Goal: Complete application form: Complete application form

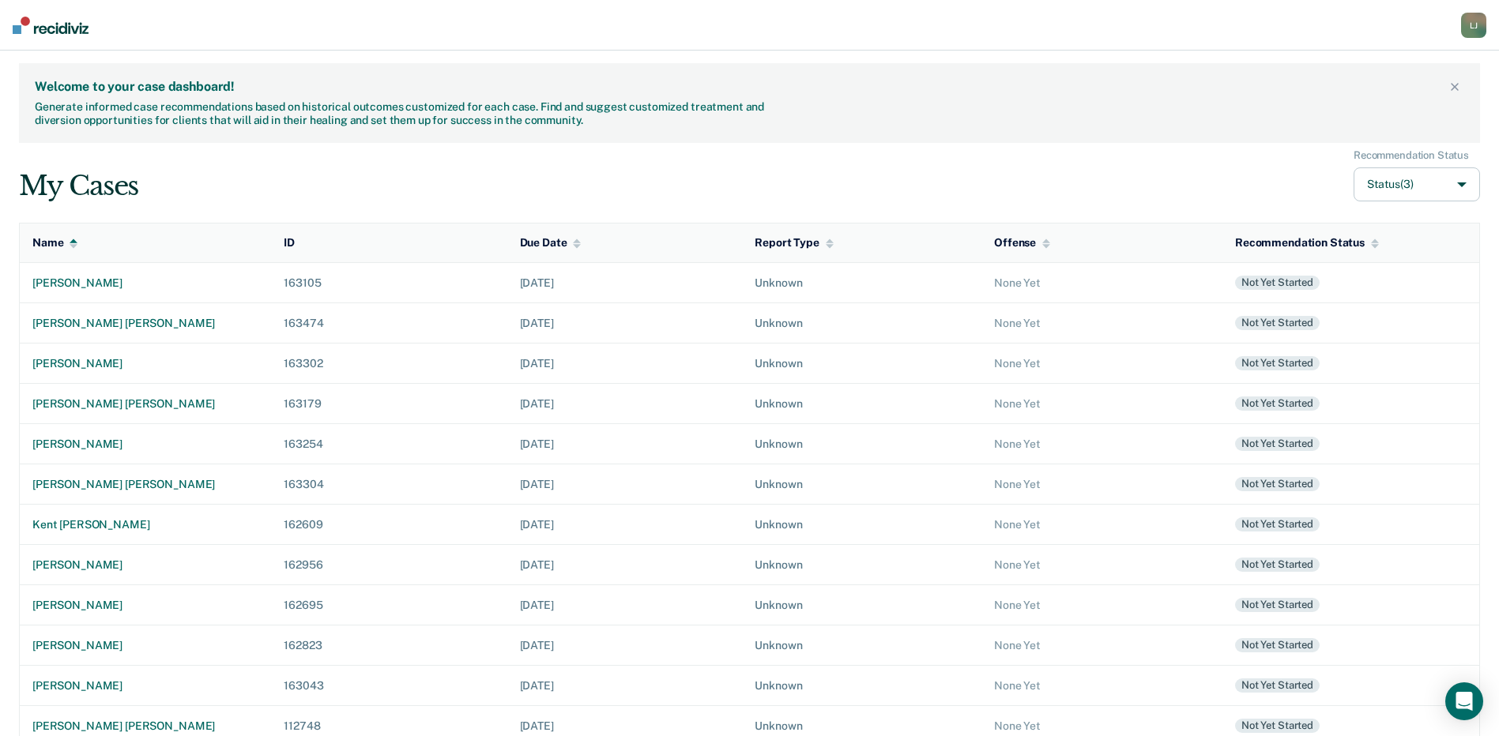
click at [838, 178] on div "My Cases Recommendation Status Status (3)" at bounding box center [749, 175] width 1461 height 53
click at [672, 194] on div "My Cases Recommendation Status Status (3)" at bounding box center [749, 175] width 1461 height 53
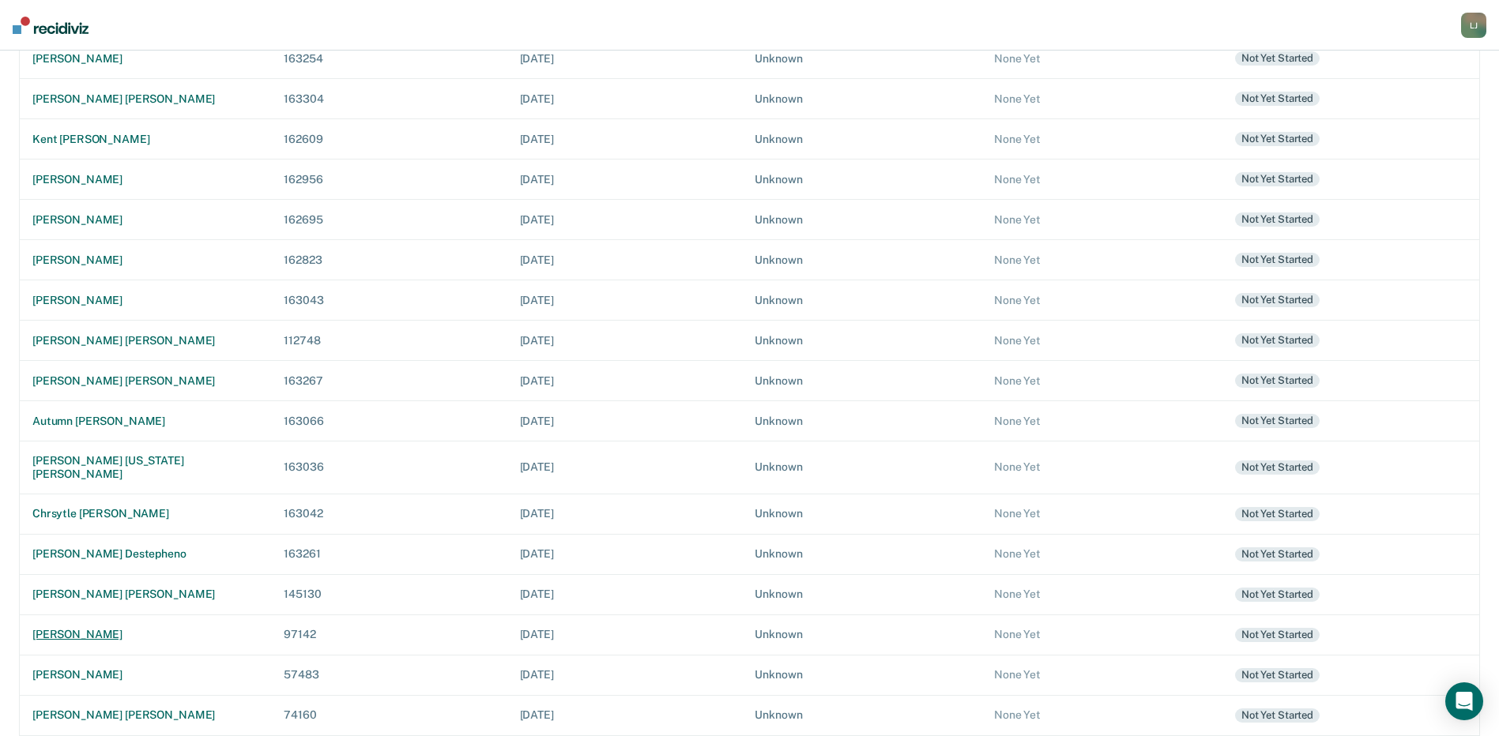
click at [69, 628] on div "[PERSON_NAME]" at bounding box center [145, 634] width 226 height 13
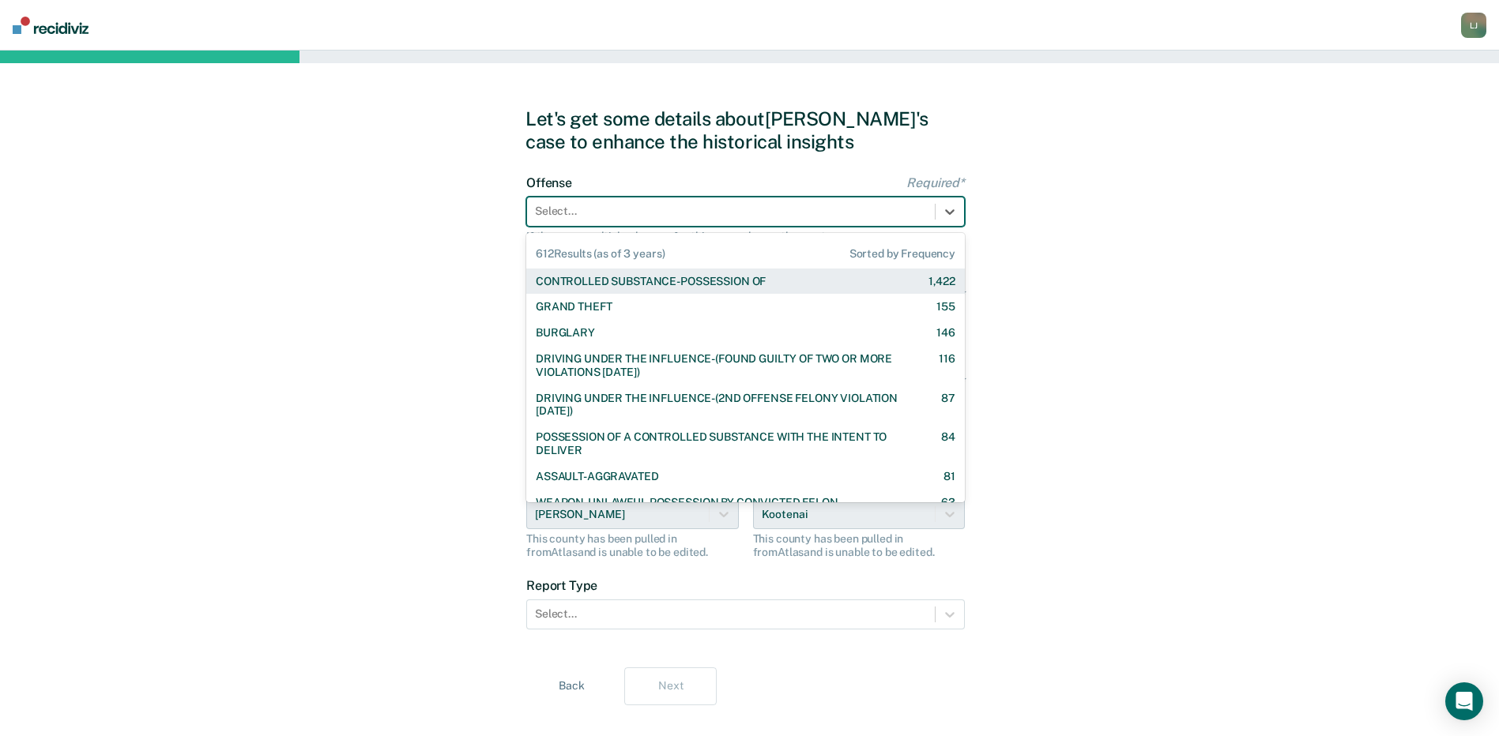
click at [707, 214] on div at bounding box center [731, 211] width 392 height 17
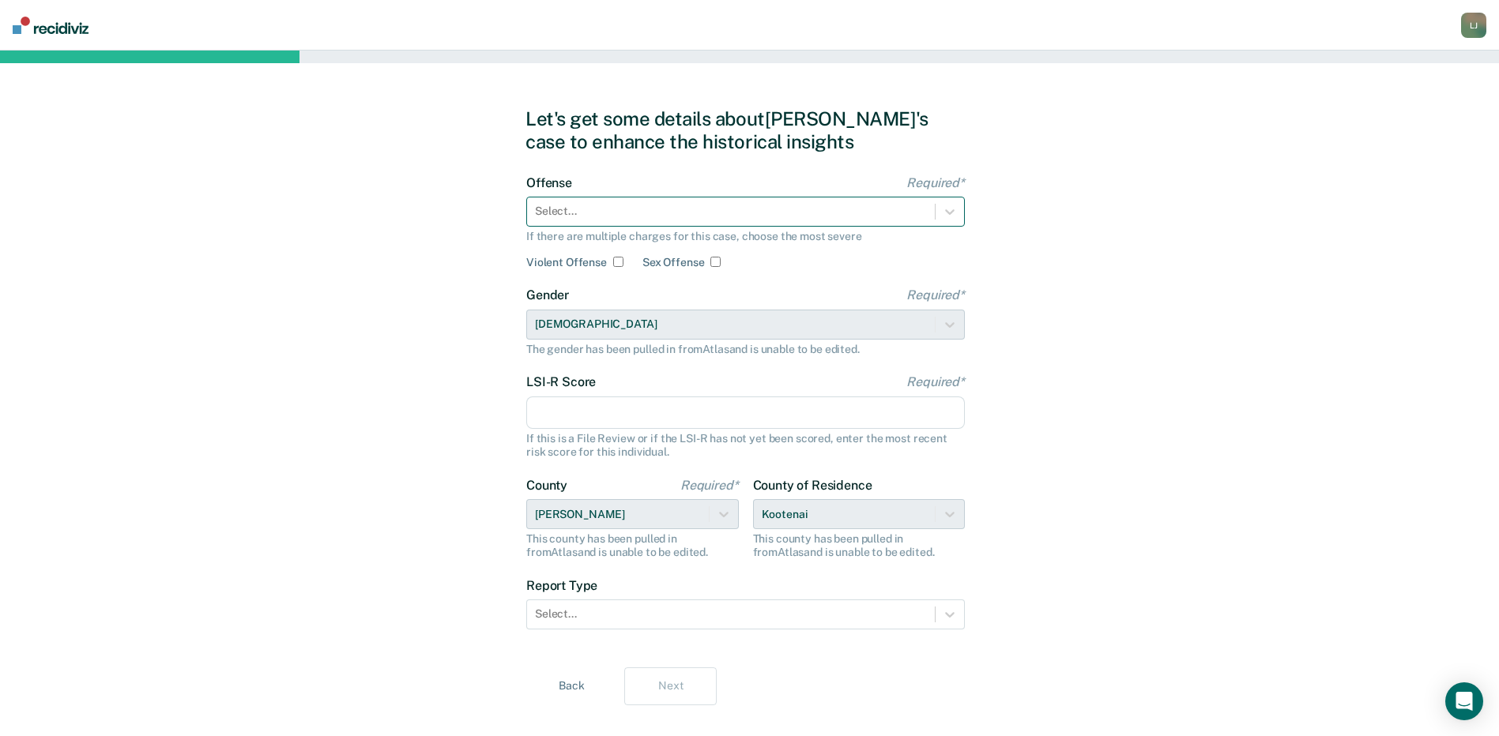
click at [608, 215] on div at bounding box center [731, 211] width 392 height 17
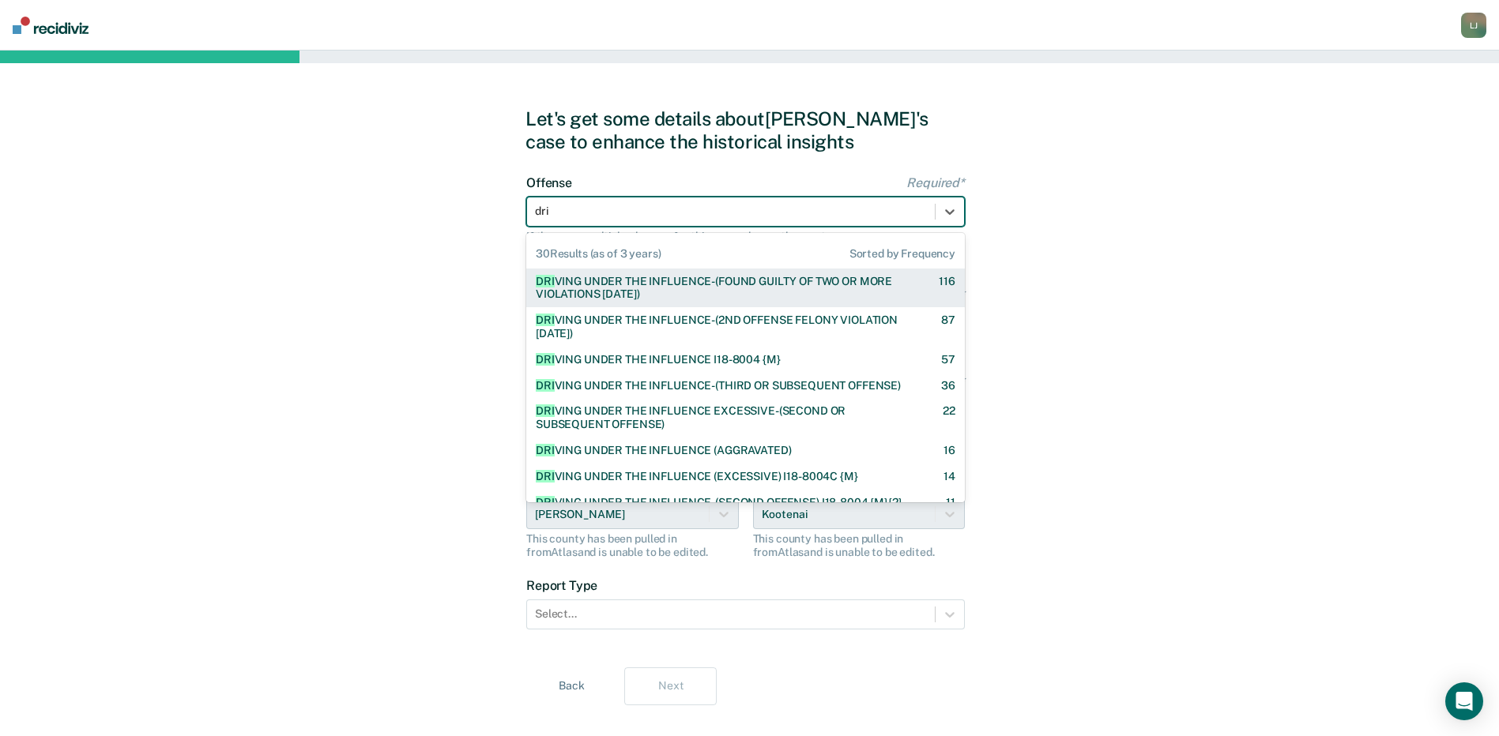
type input "driv"
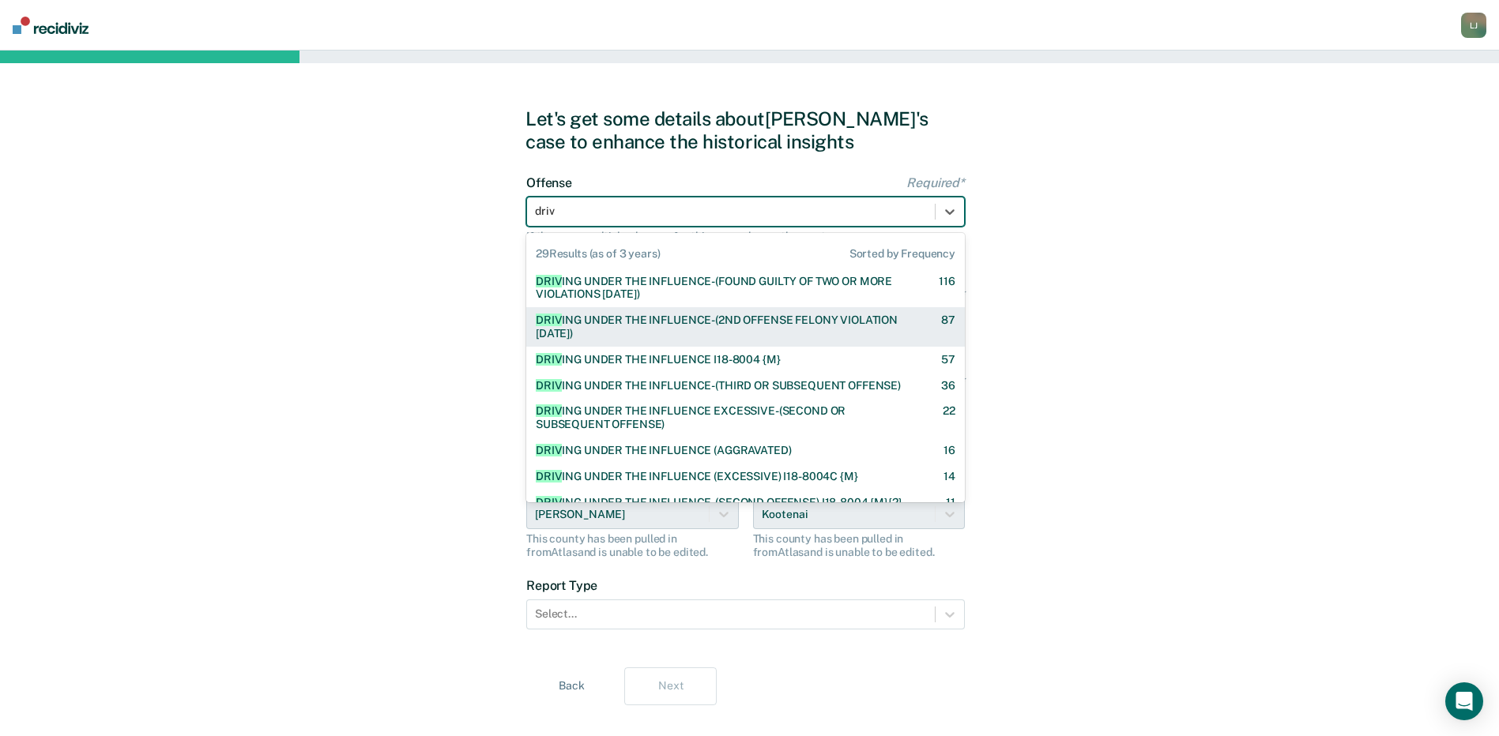
click at [725, 315] on div "DRIV ING UNDER THE INFLUENCE-(2ND OFFENSE FELONY VIOLATION [DATE])" at bounding box center [725, 327] width 378 height 27
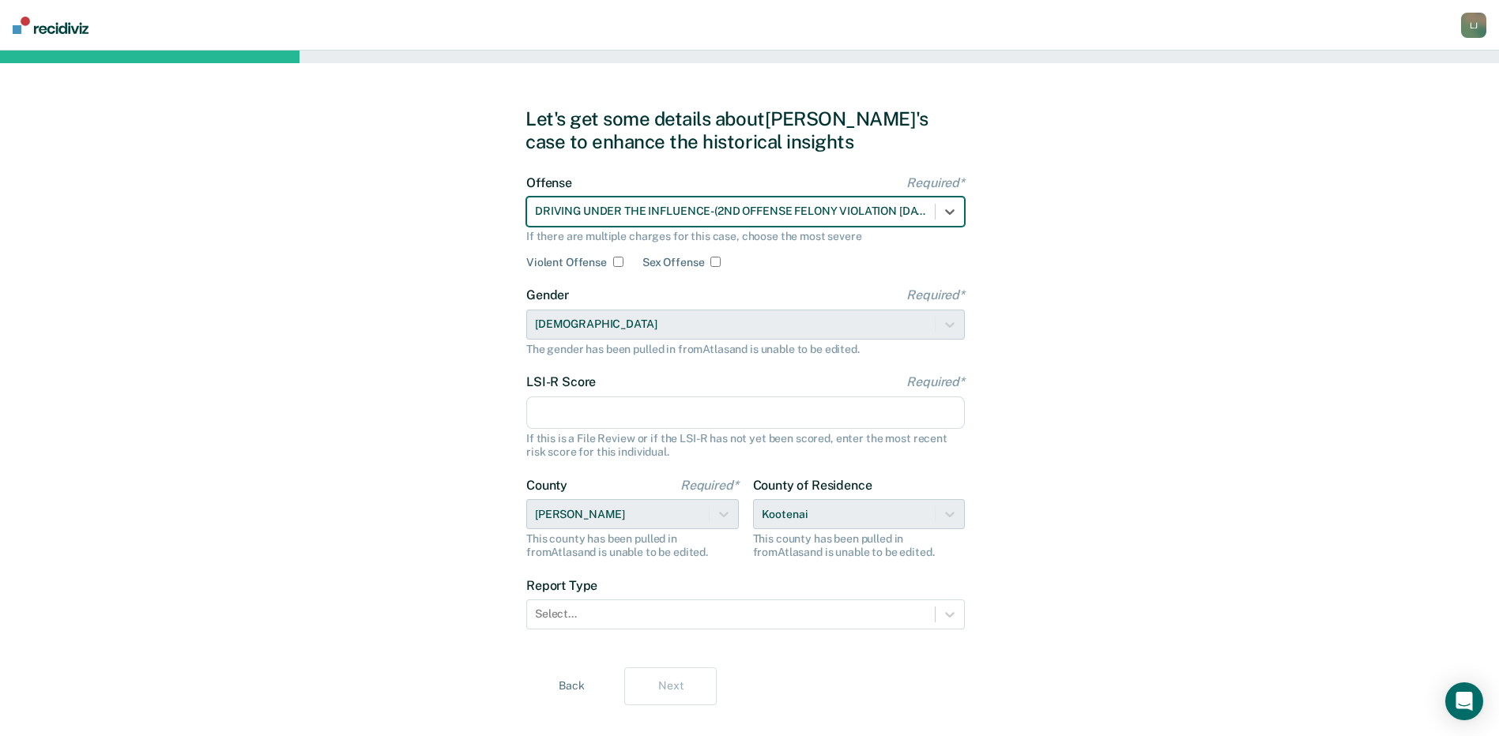
click at [605, 415] on input "LSI-R Score Required*" at bounding box center [745, 413] width 439 height 33
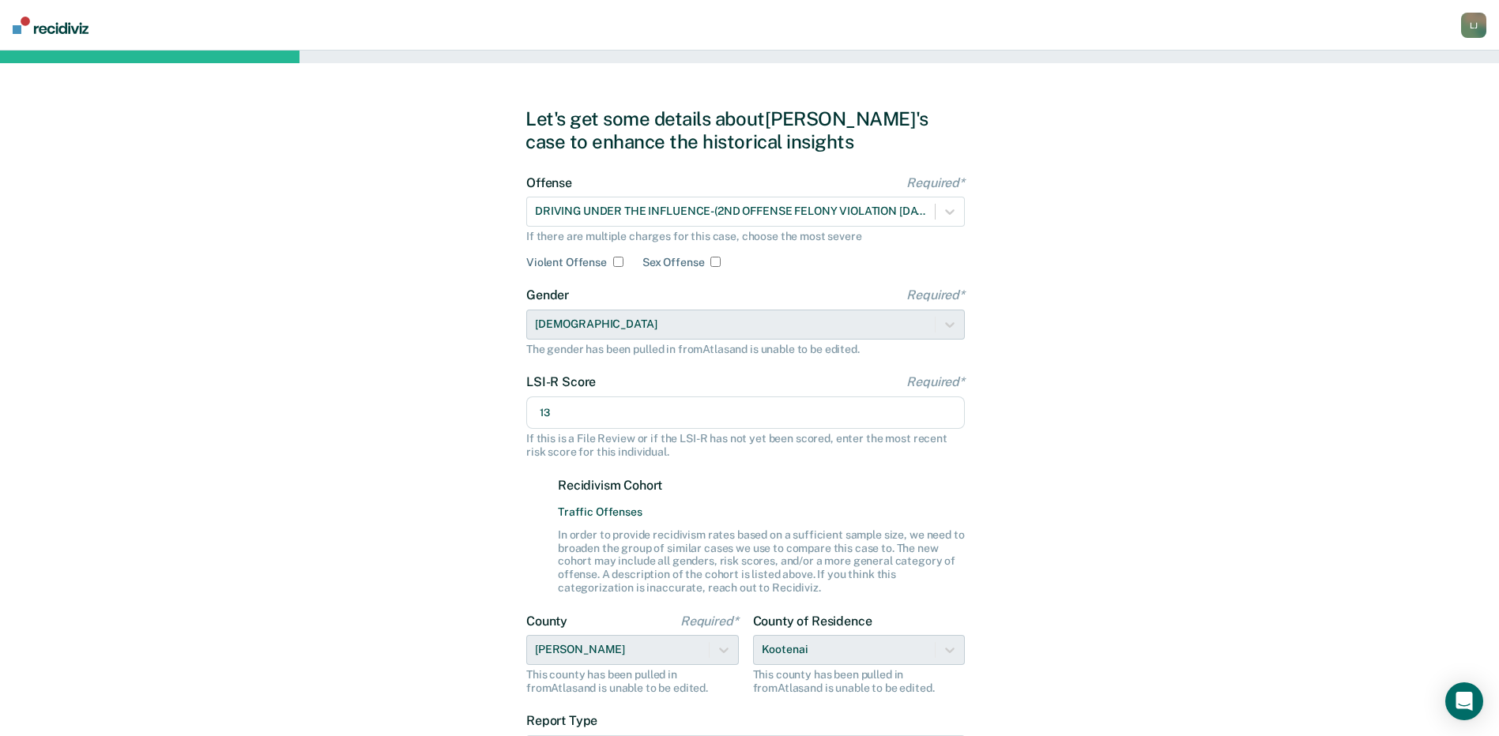
type input "13"
drag, startPoint x: 1279, startPoint y: 445, endPoint x: 1251, endPoint y: 445, distance: 27.7
click at [1279, 445] on div "Let's get some details about [PERSON_NAME]'s case to enhance the historical ins…" at bounding box center [749, 475] width 1499 height 848
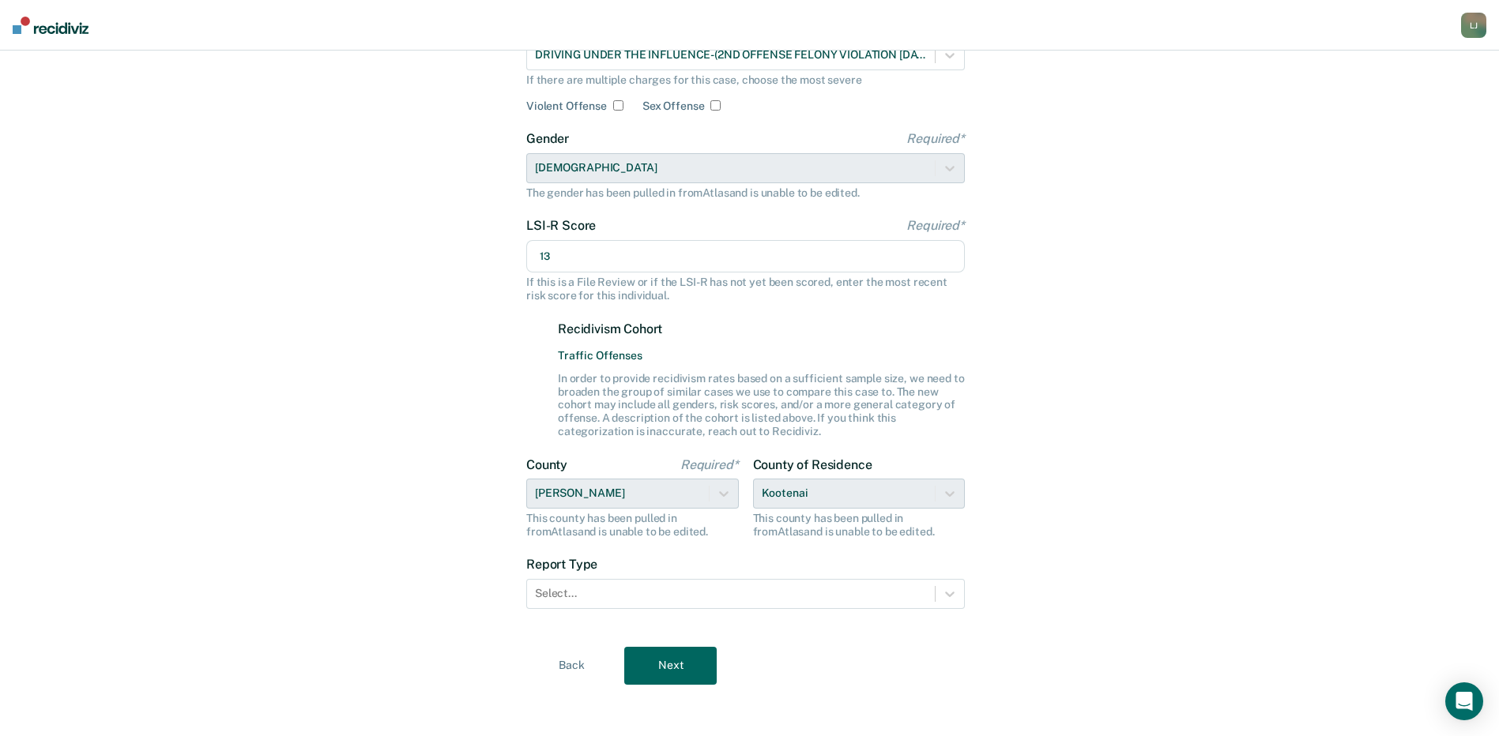
scroll to position [162, 0]
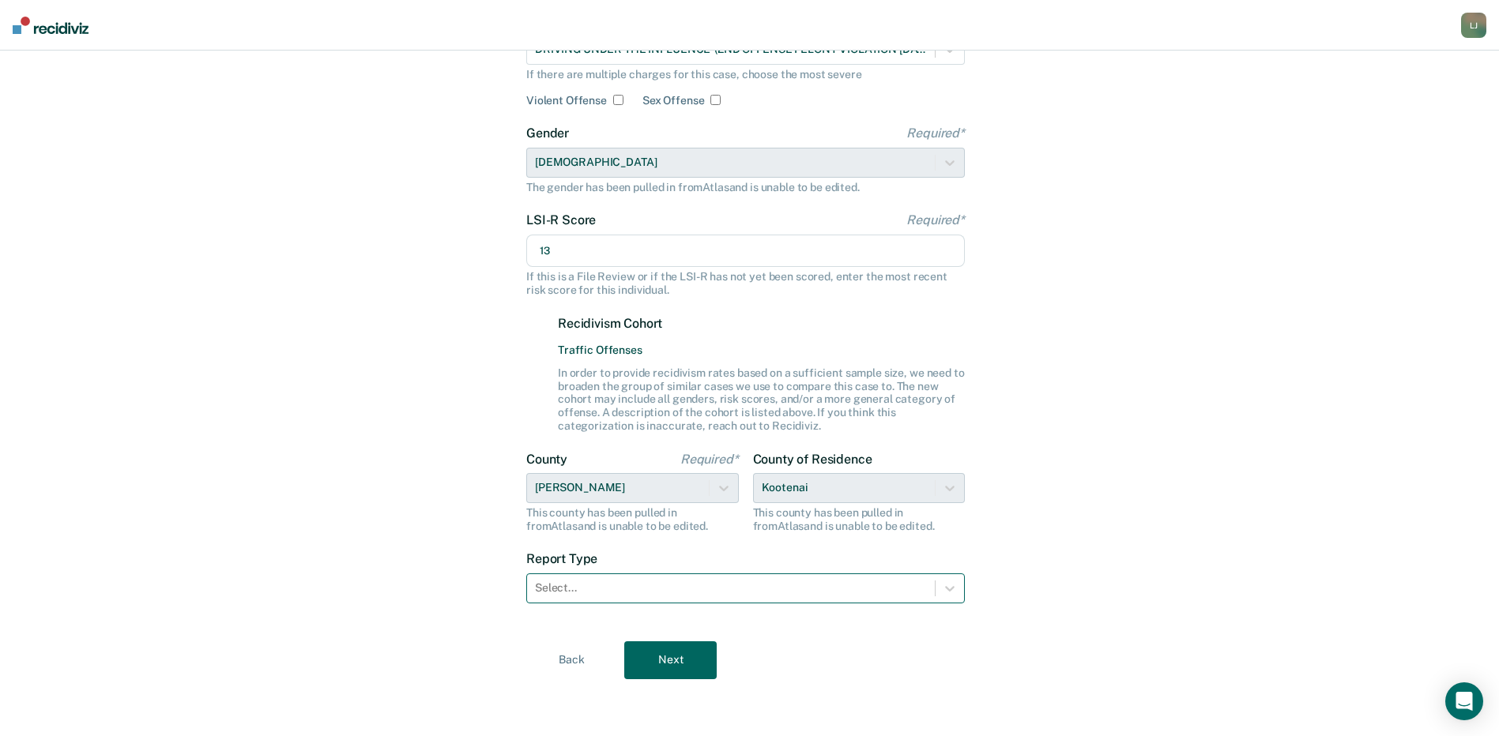
click at [703, 593] on div at bounding box center [731, 588] width 392 height 17
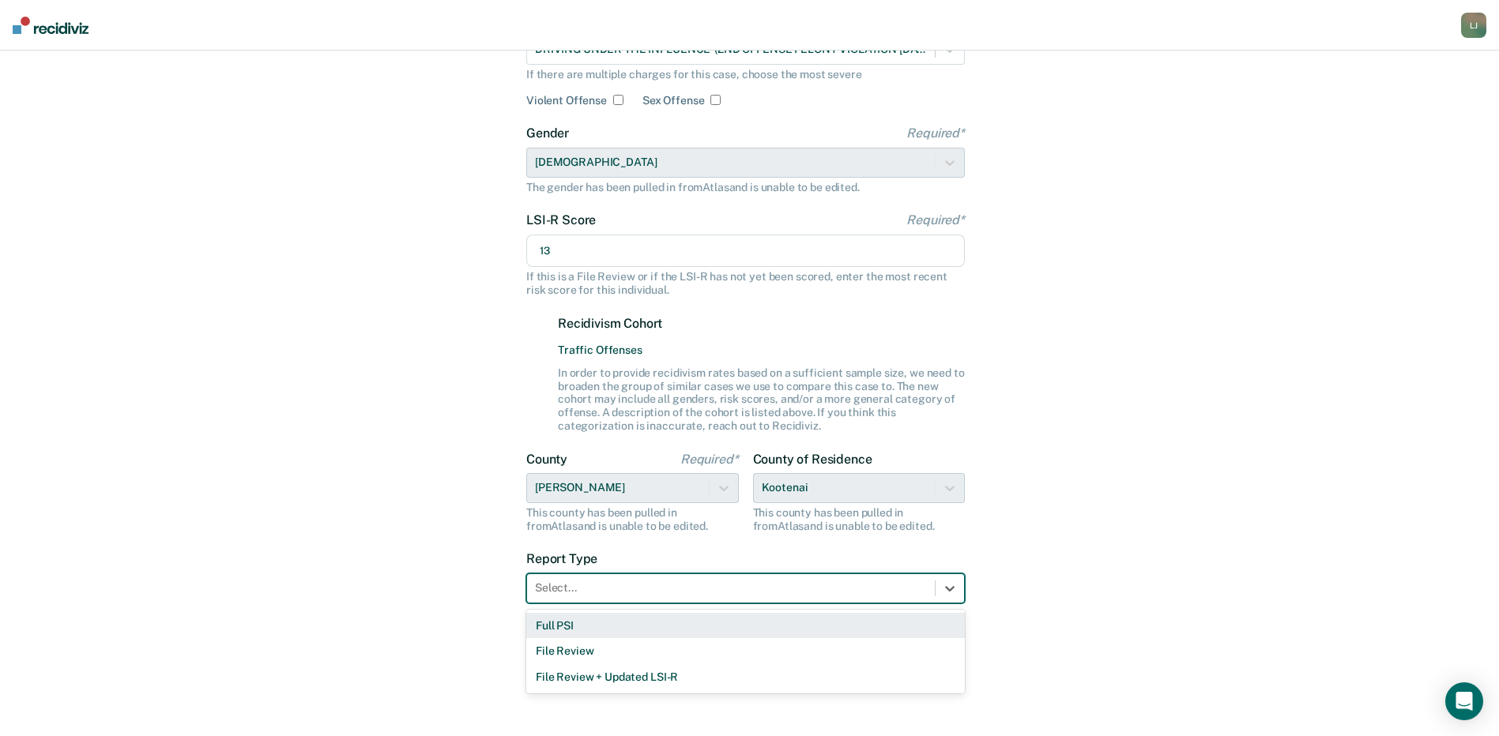
click at [597, 631] on div "Full PSI" at bounding box center [745, 626] width 439 height 26
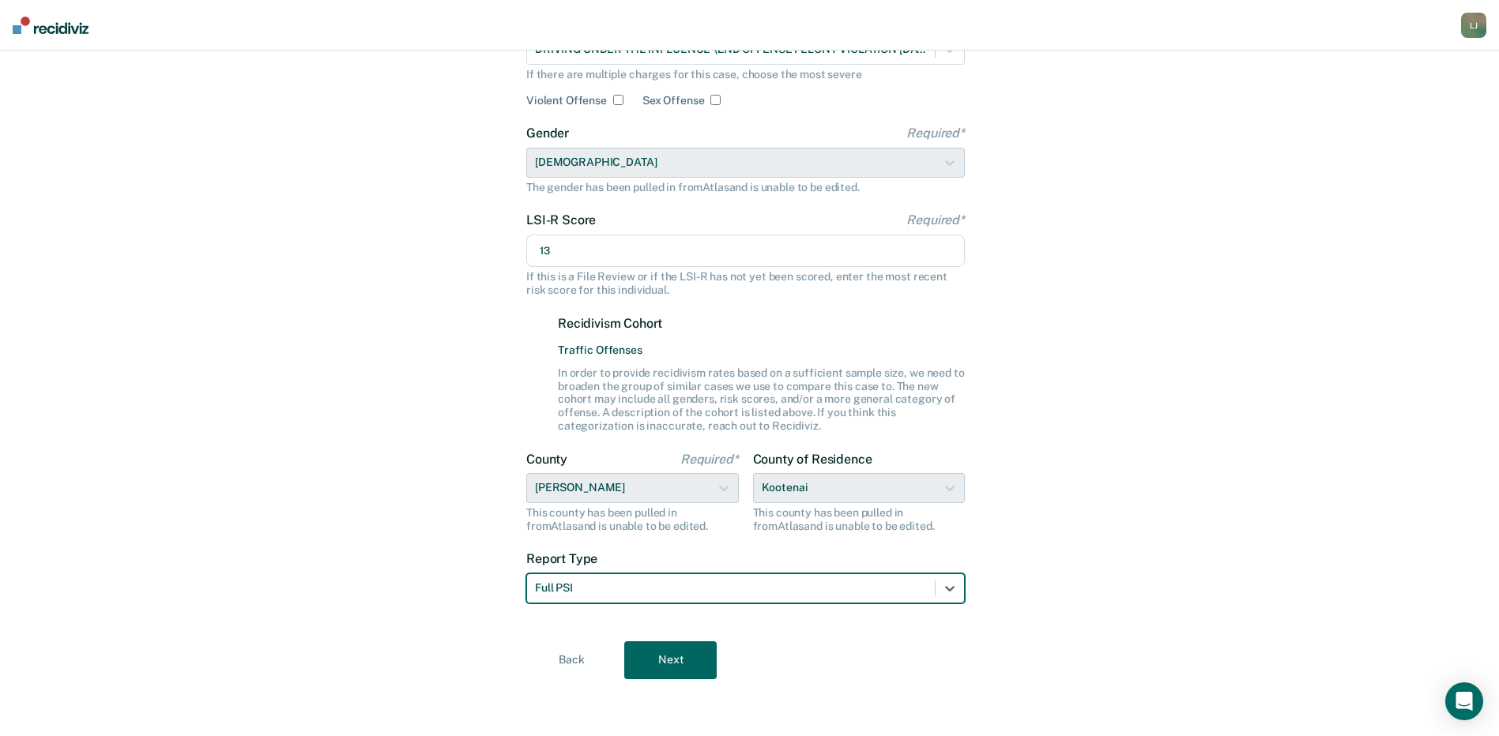
click at [671, 664] on button "Next" at bounding box center [670, 661] width 92 height 38
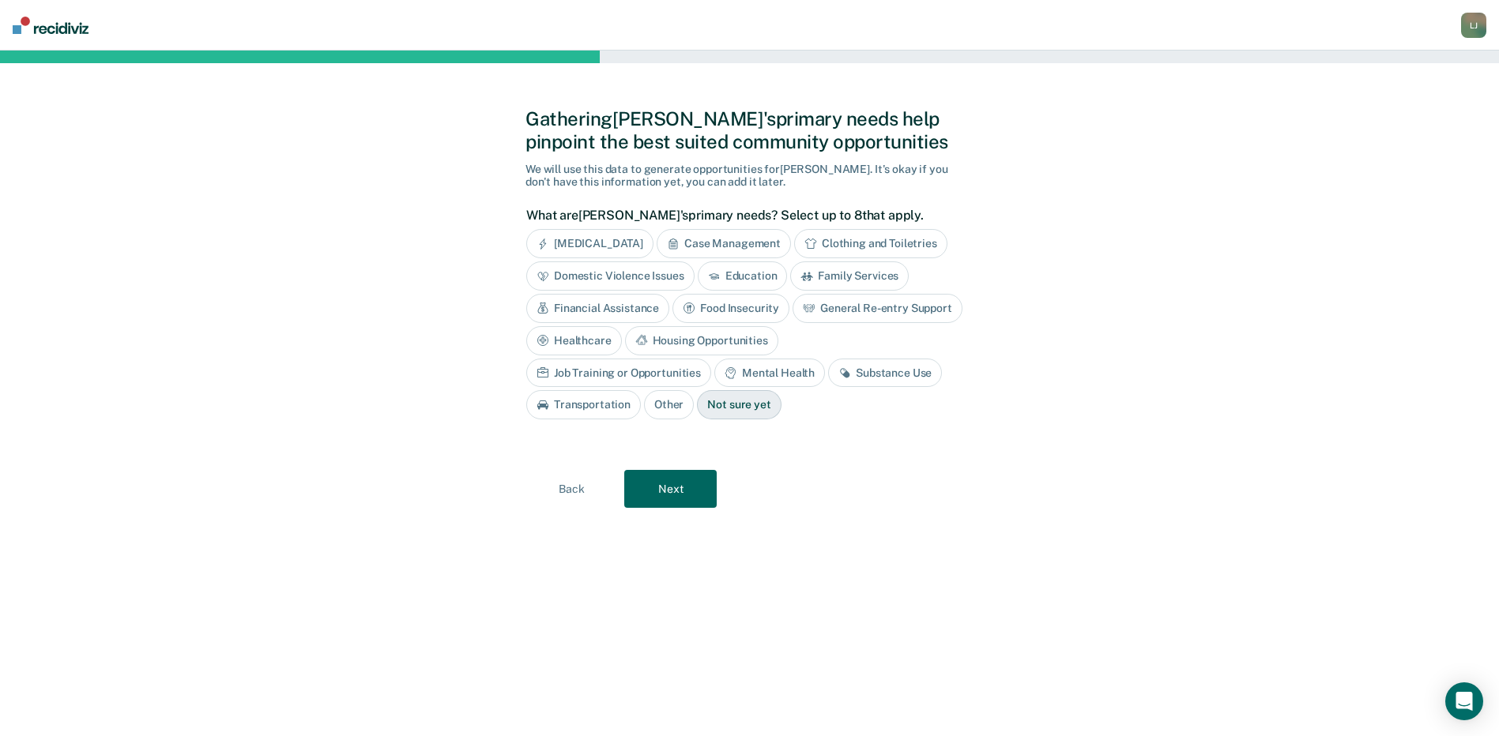
scroll to position [0, 0]
click at [834, 371] on div "Substance Use" at bounding box center [891, 373] width 114 height 29
click at [720, 370] on div "Mental Health" at bounding box center [775, 373] width 111 height 29
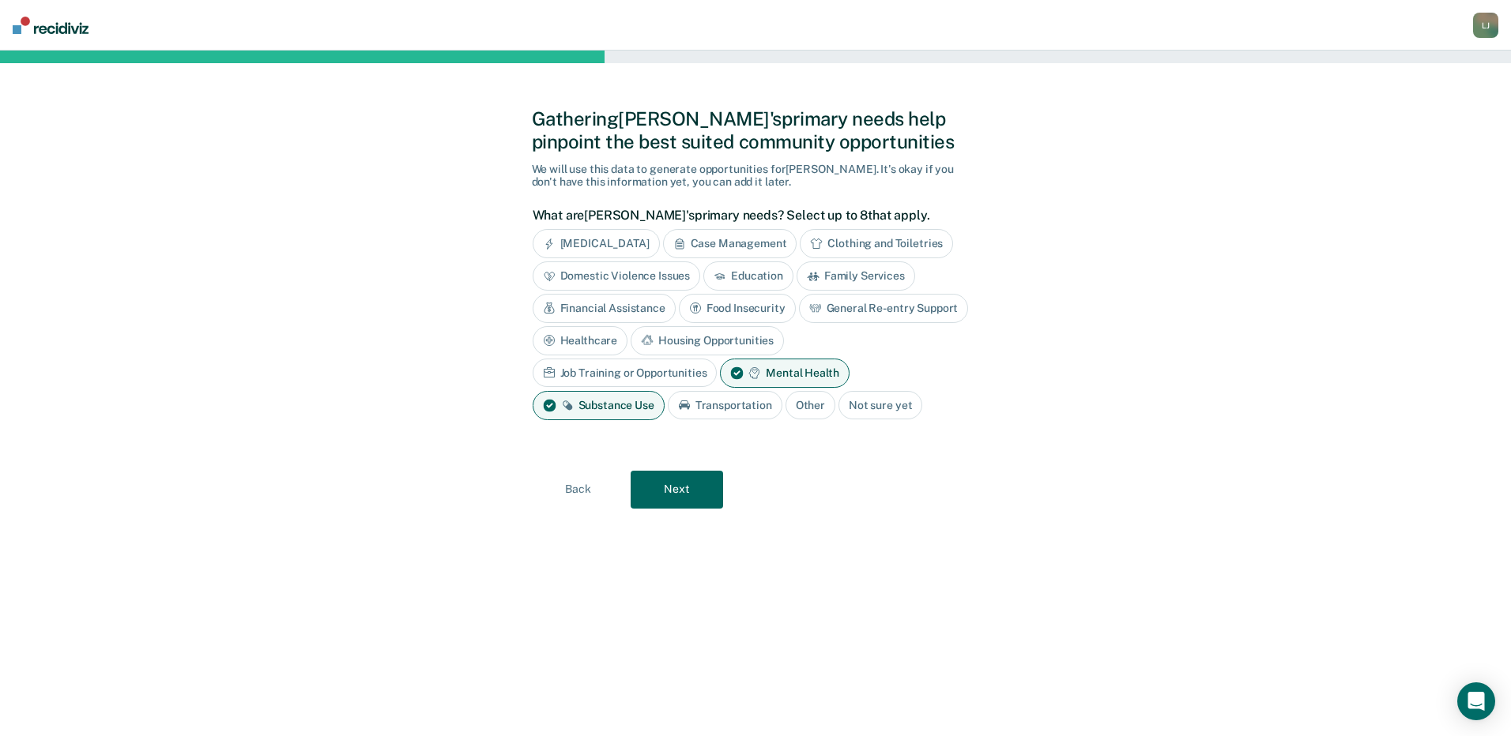
click at [669, 488] on button "Next" at bounding box center [677, 490] width 92 height 38
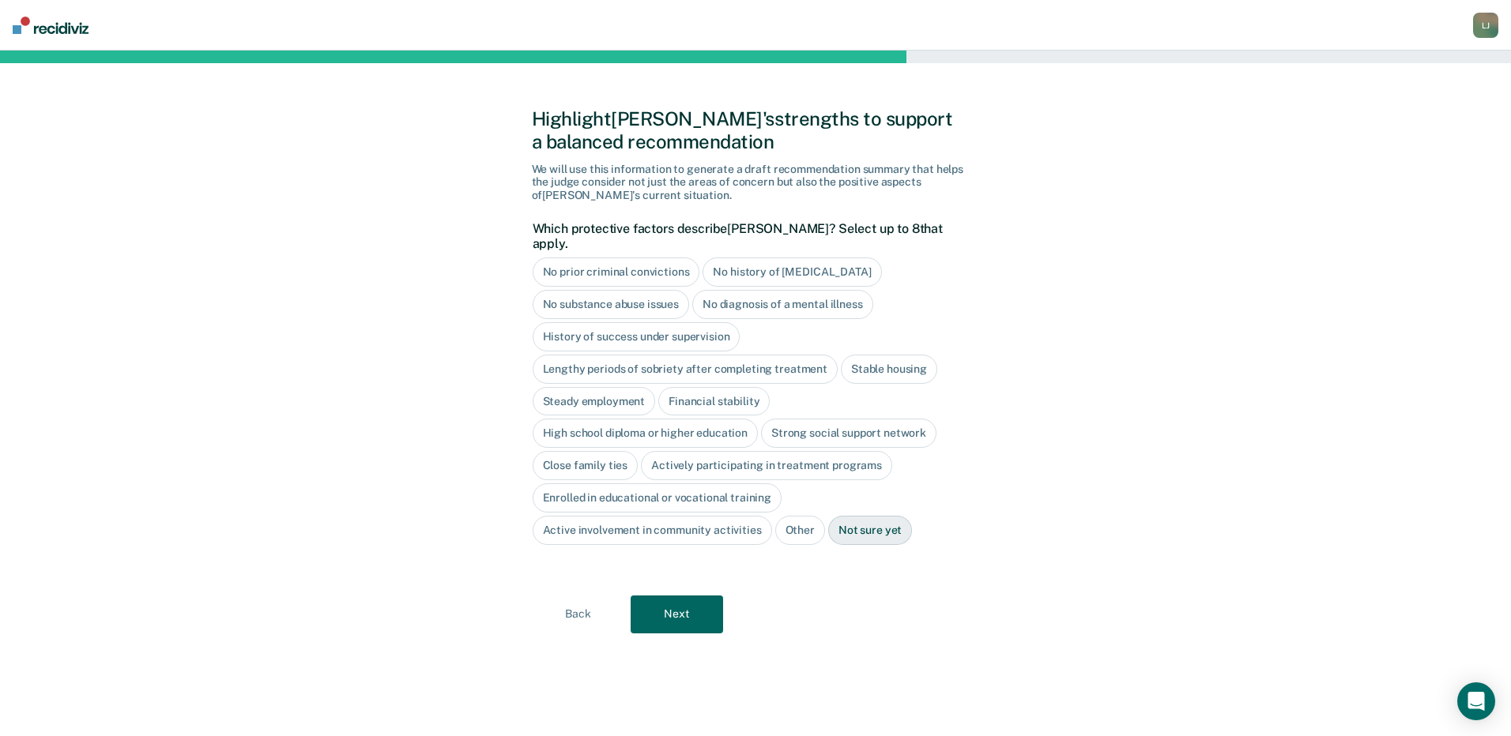
click at [596, 451] on div "Close family ties" at bounding box center [586, 465] width 106 height 29
click at [734, 451] on div "Actively participating in treatment programs" at bounding box center [784, 465] width 251 height 29
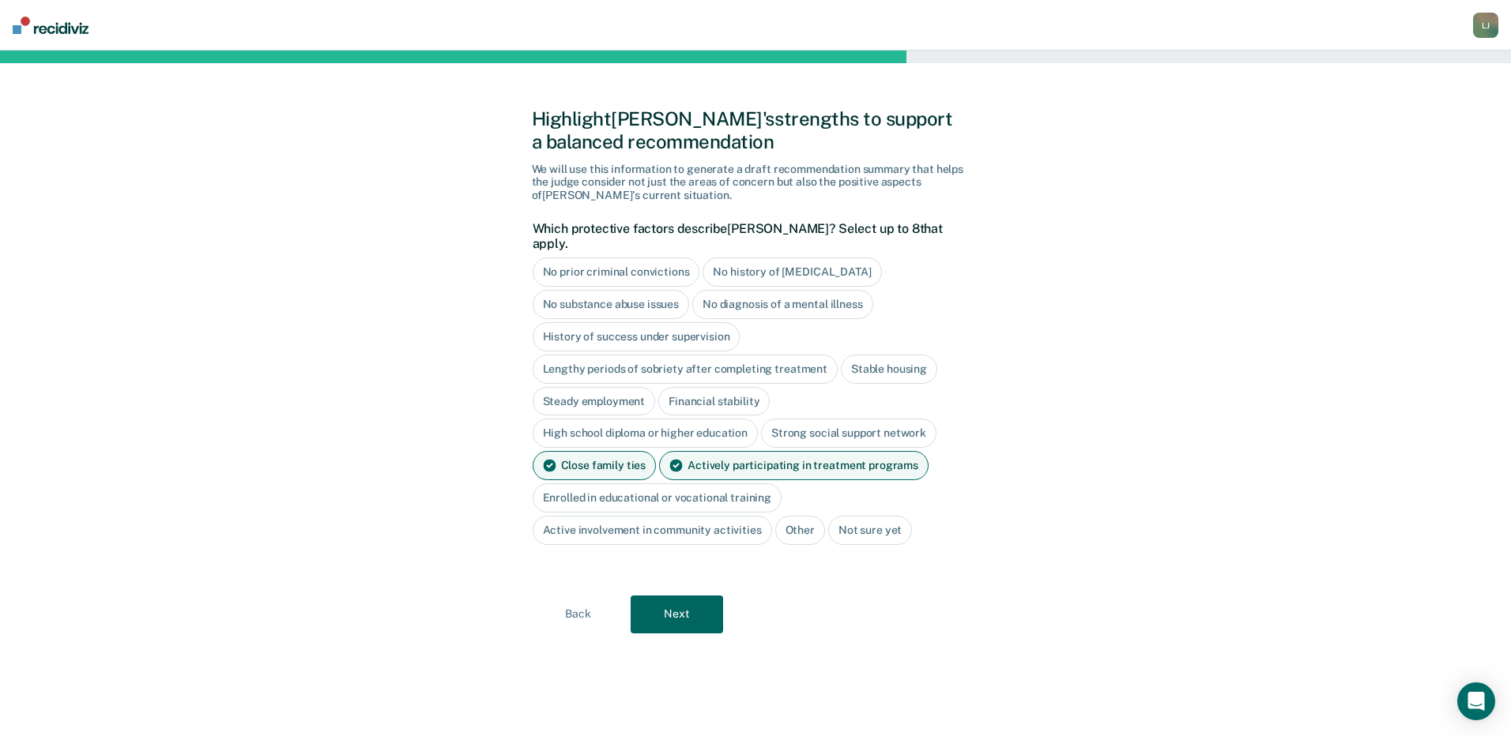
click at [680, 601] on button "Next" at bounding box center [677, 615] width 92 height 38
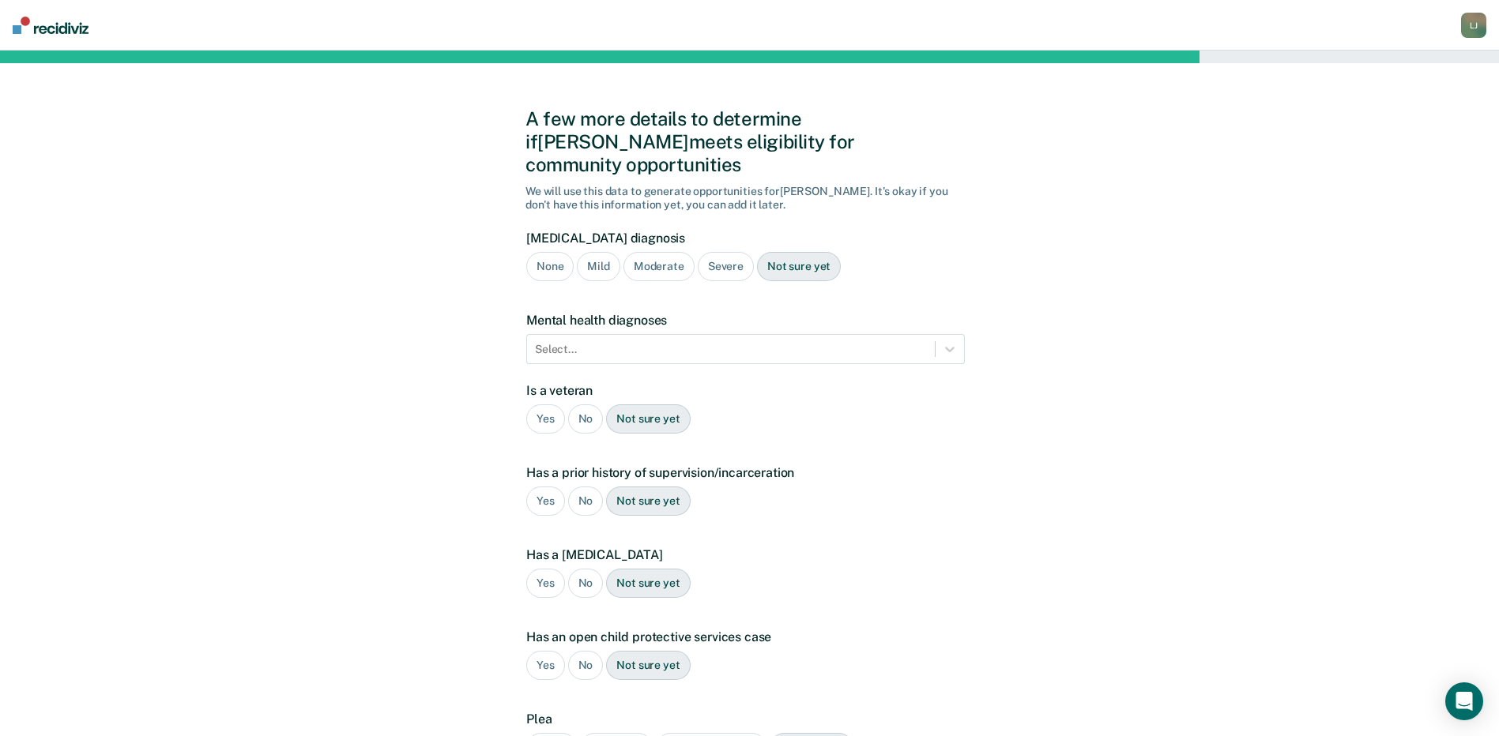
click at [720, 252] on div "Severe" at bounding box center [726, 266] width 56 height 29
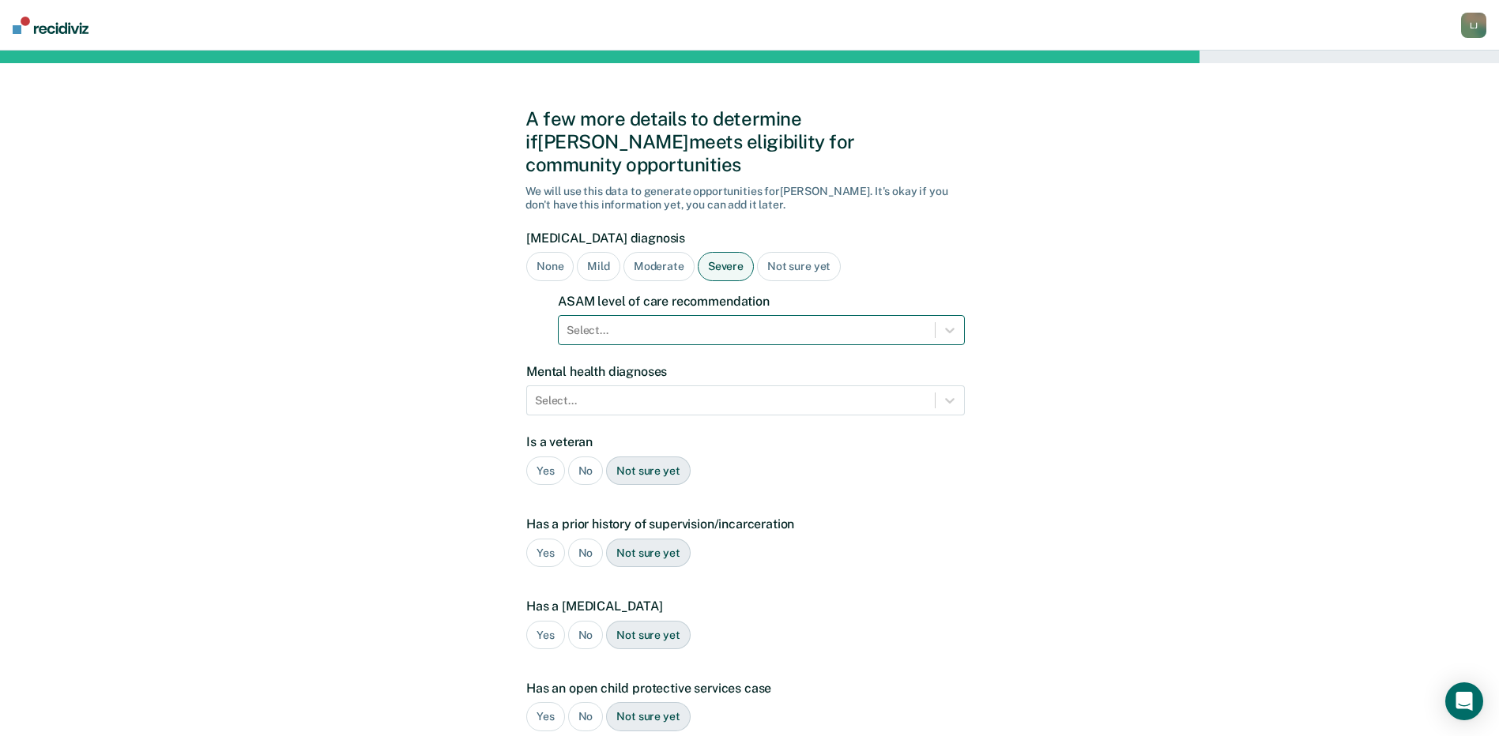
click at [704, 322] on div at bounding box center [747, 330] width 360 height 17
click at [1115, 281] on div "A few more details to determine if [PERSON_NAME] meets eligibility for communit…" at bounding box center [749, 505] width 1499 height 909
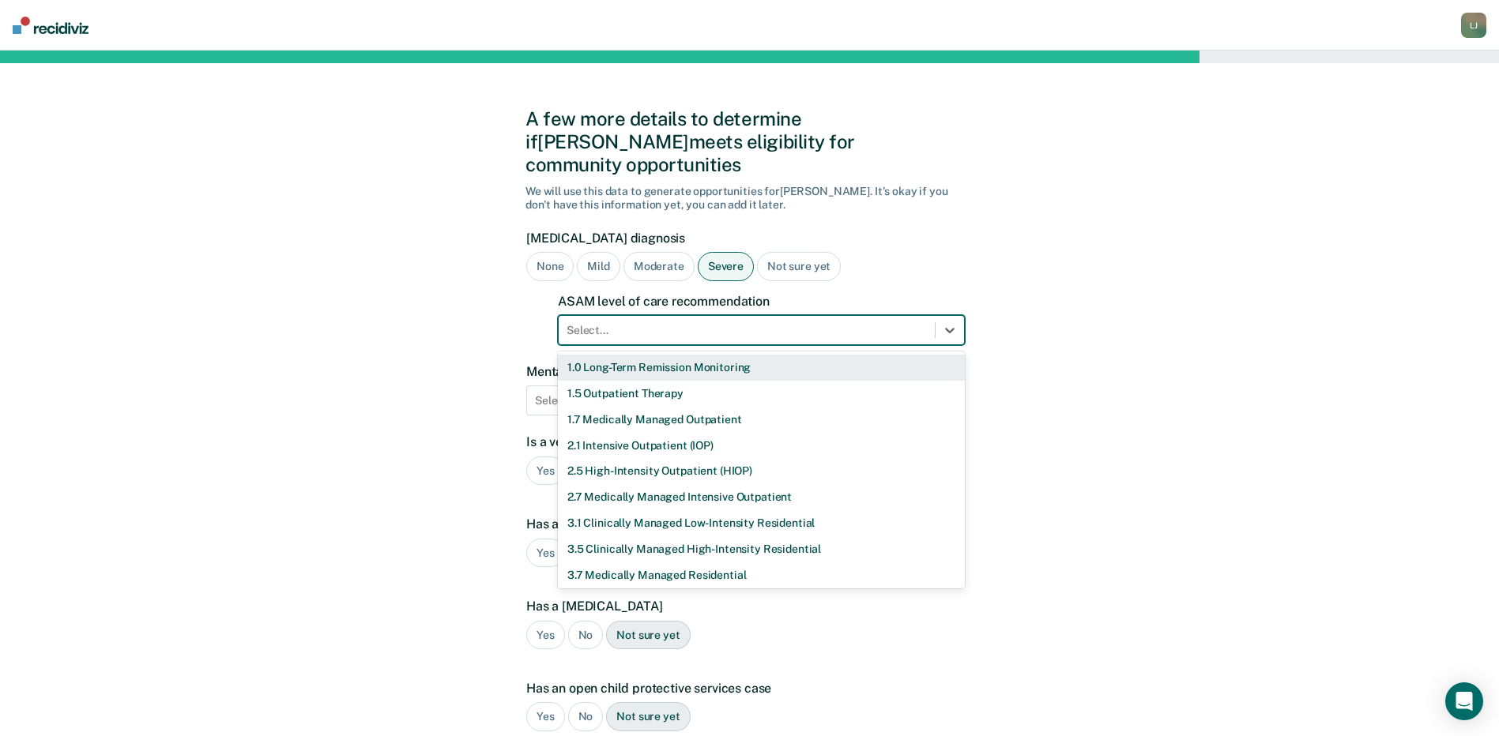
click at [655, 322] on div at bounding box center [747, 330] width 360 height 17
click at [733, 433] on div "2.1 Intensive Outpatient (IOP)" at bounding box center [761, 446] width 407 height 26
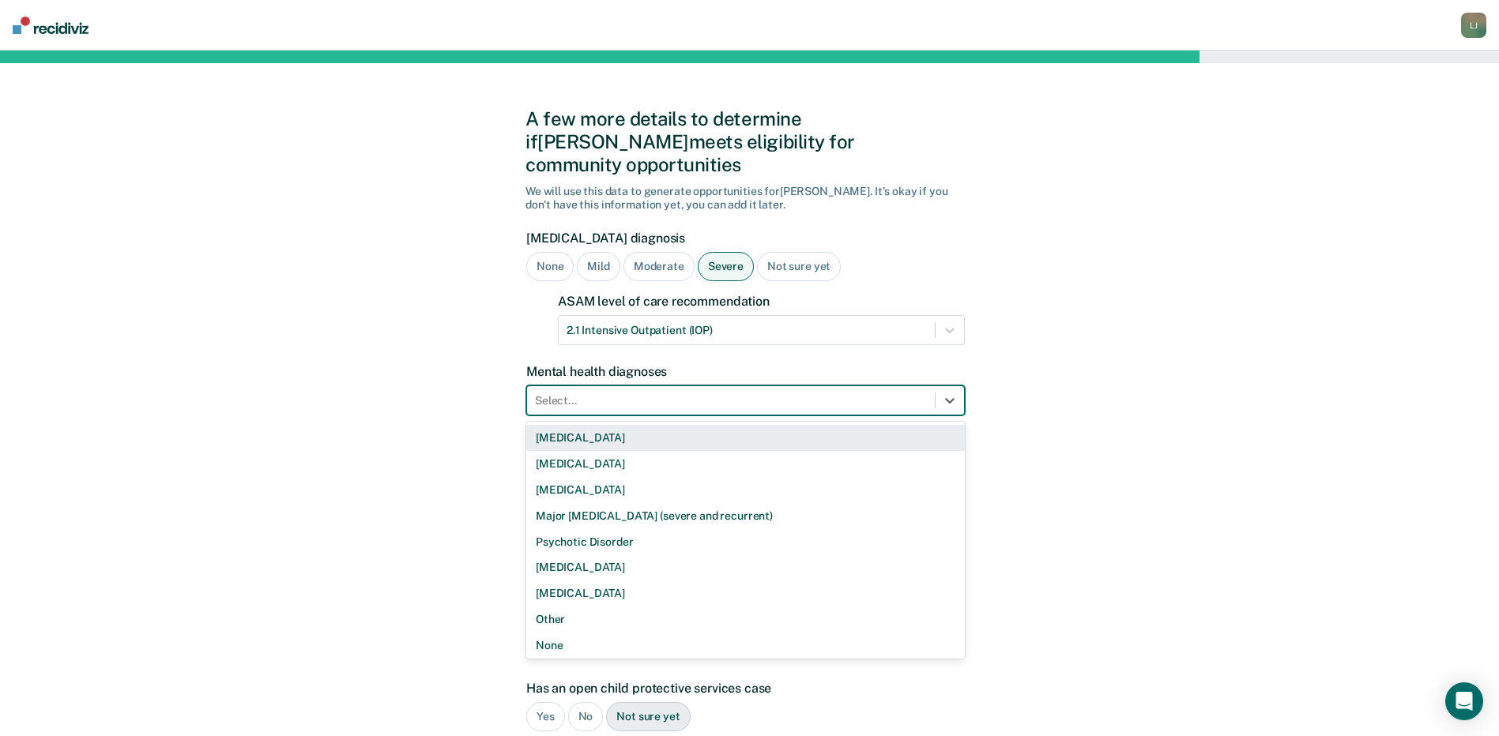
click at [601, 393] on div at bounding box center [731, 401] width 392 height 17
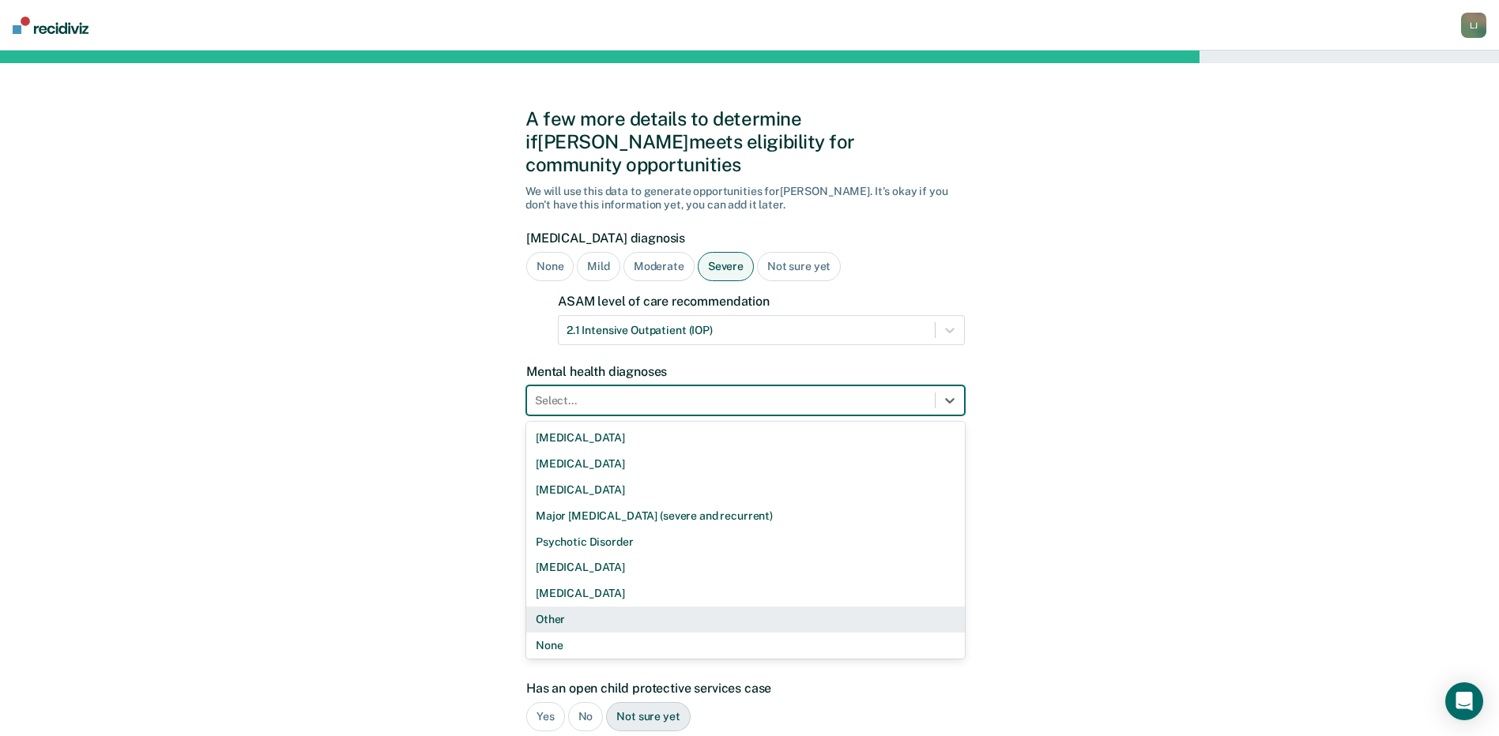
click at [539, 607] on div "Other" at bounding box center [745, 620] width 439 height 26
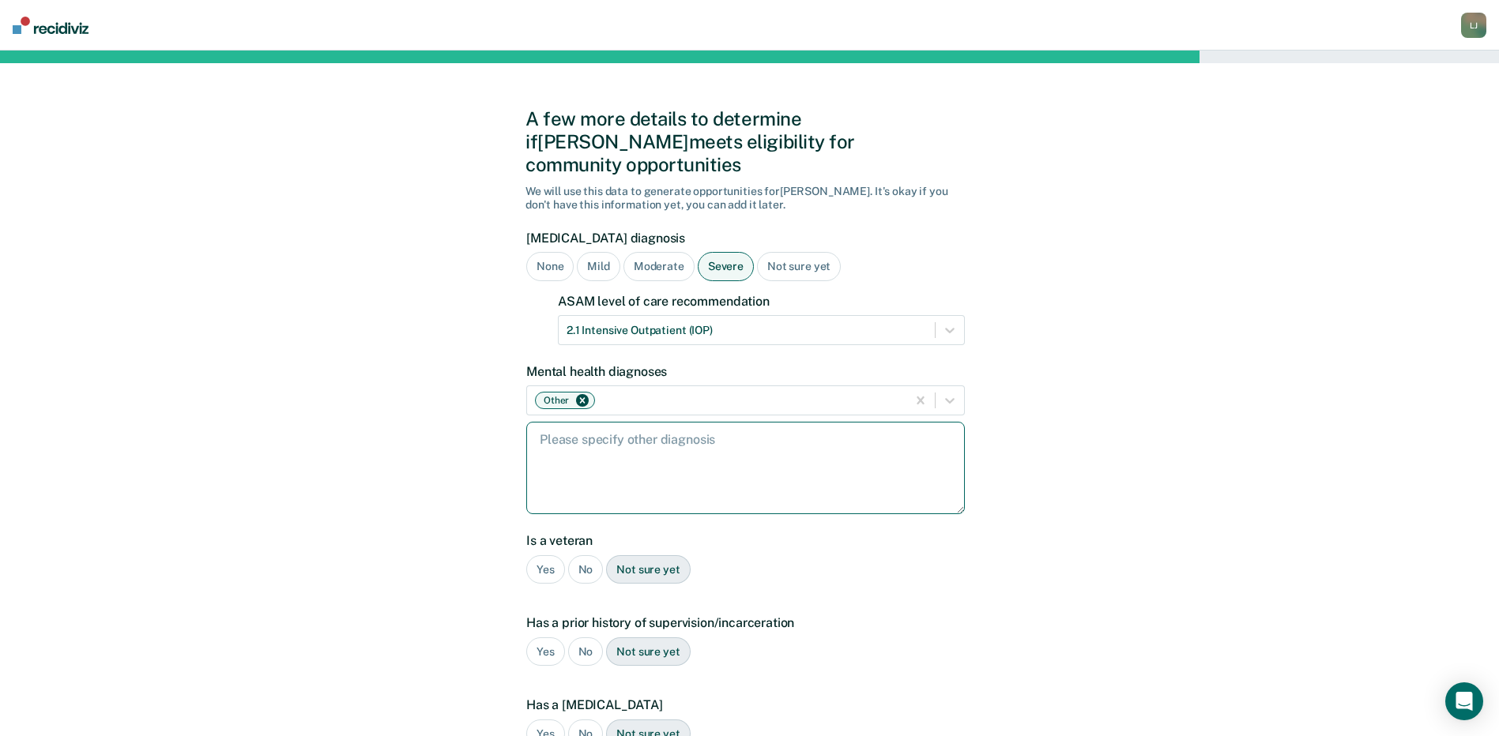
click at [608, 454] on textarea at bounding box center [745, 468] width 439 height 92
type textarea "Anxiety and [MEDICAL_DATA]"
click at [586, 556] on div "No" at bounding box center [586, 570] width 36 height 29
click at [540, 638] on div "Yes" at bounding box center [545, 652] width 39 height 29
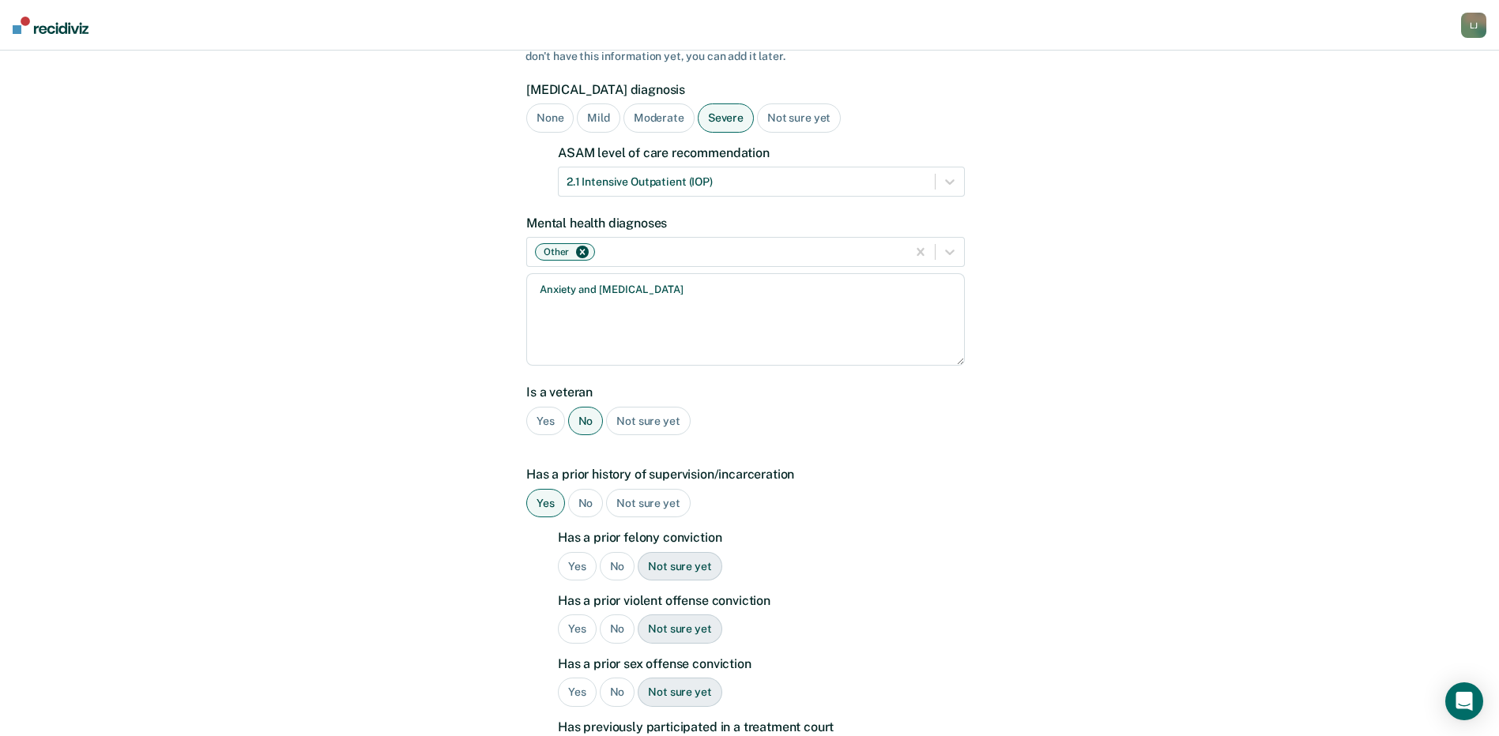
scroll to position [158, 0]
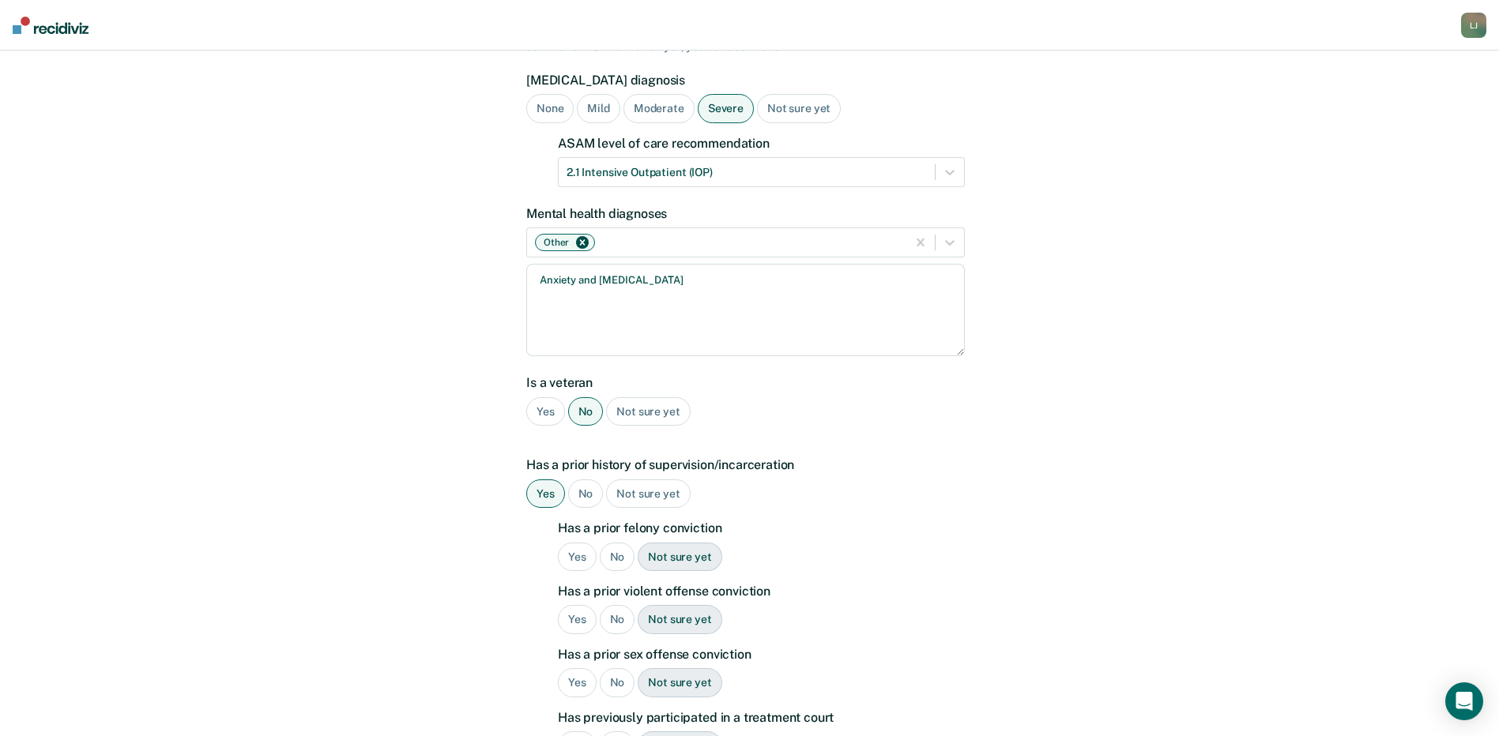
click at [612, 543] on div "No" at bounding box center [618, 557] width 36 height 29
click at [574, 605] on div "Yes" at bounding box center [577, 619] width 39 height 29
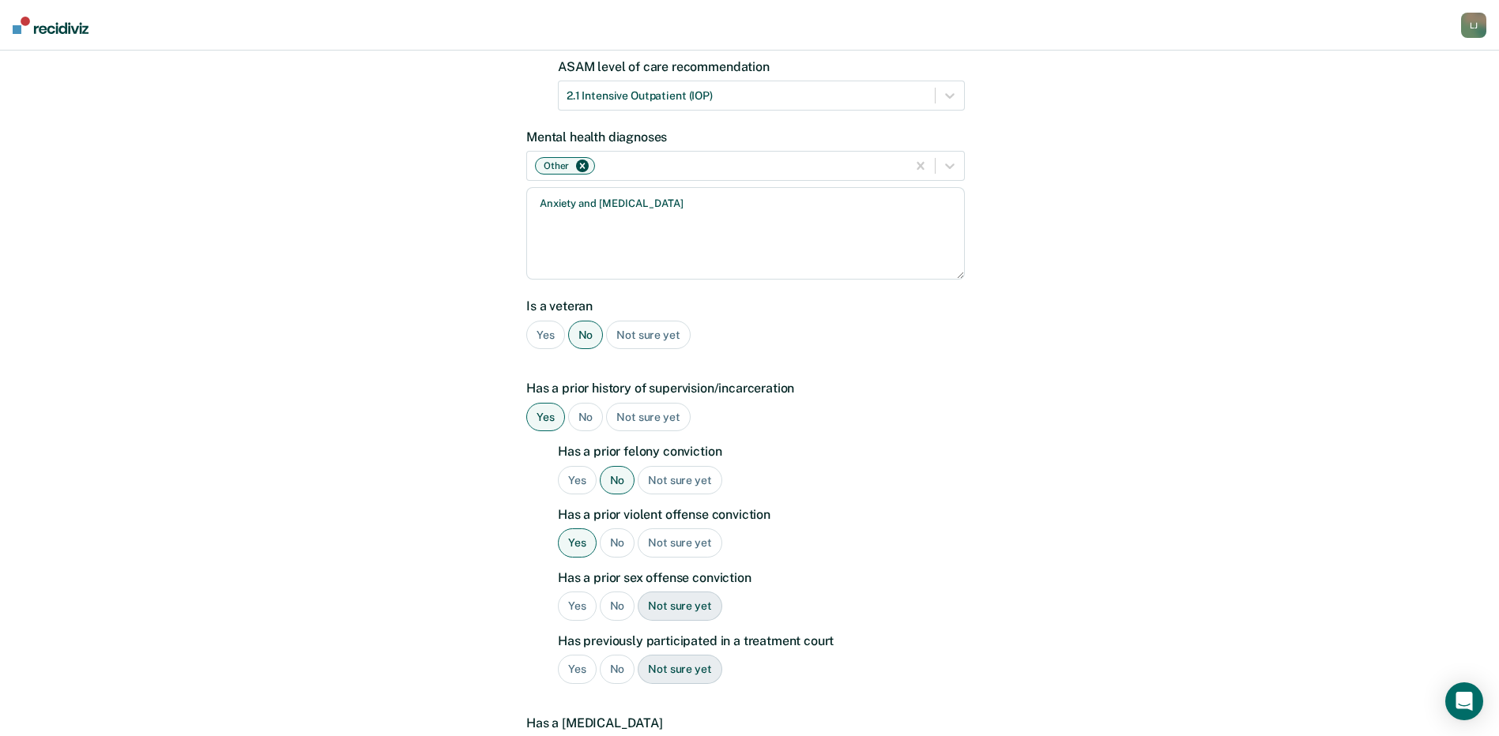
scroll to position [237, 0]
click at [611, 589] on div "No" at bounding box center [618, 603] width 36 height 29
click at [612, 653] on div "No" at bounding box center [618, 667] width 36 height 29
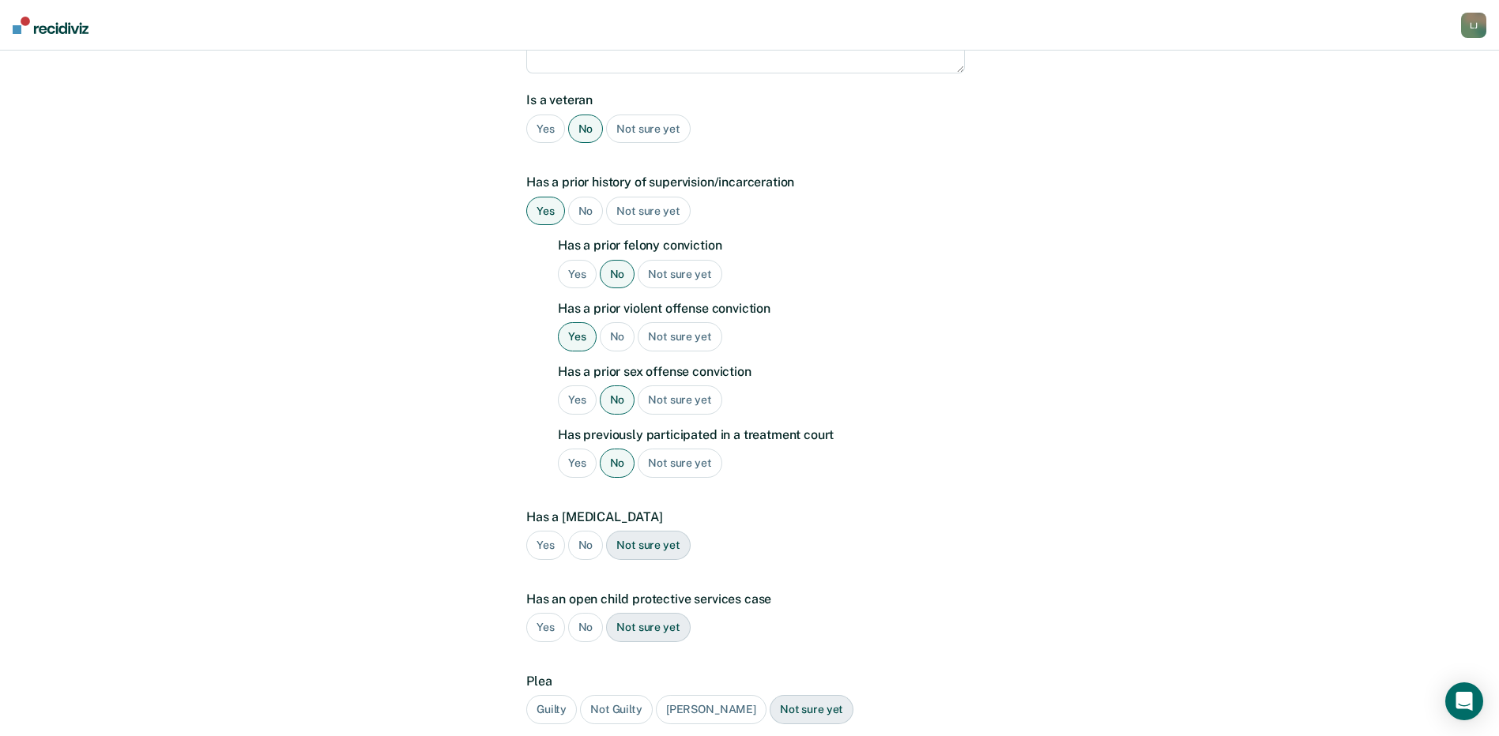
scroll to position [552, 0]
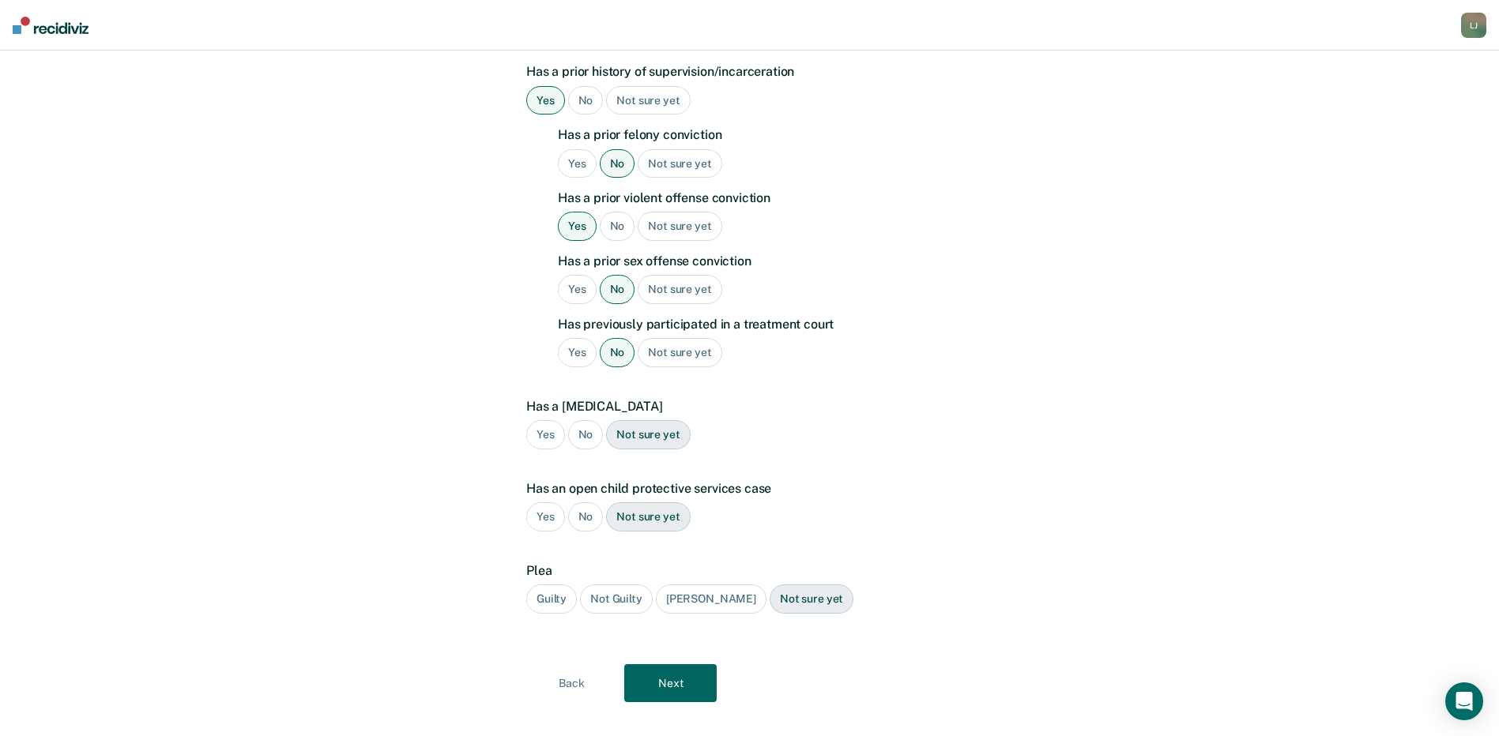
click at [589, 420] on div "No" at bounding box center [586, 434] width 36 height 29
click at [589, 503] on div "No" at bounding box center [586, 517] width 36 height 29
click at [553, 585] on div "Guilty" at bounding box center [551, 599] width 51 height 29
click at [695, 665] on button "Next" at bounding box center [670, 684] width 92 height 38
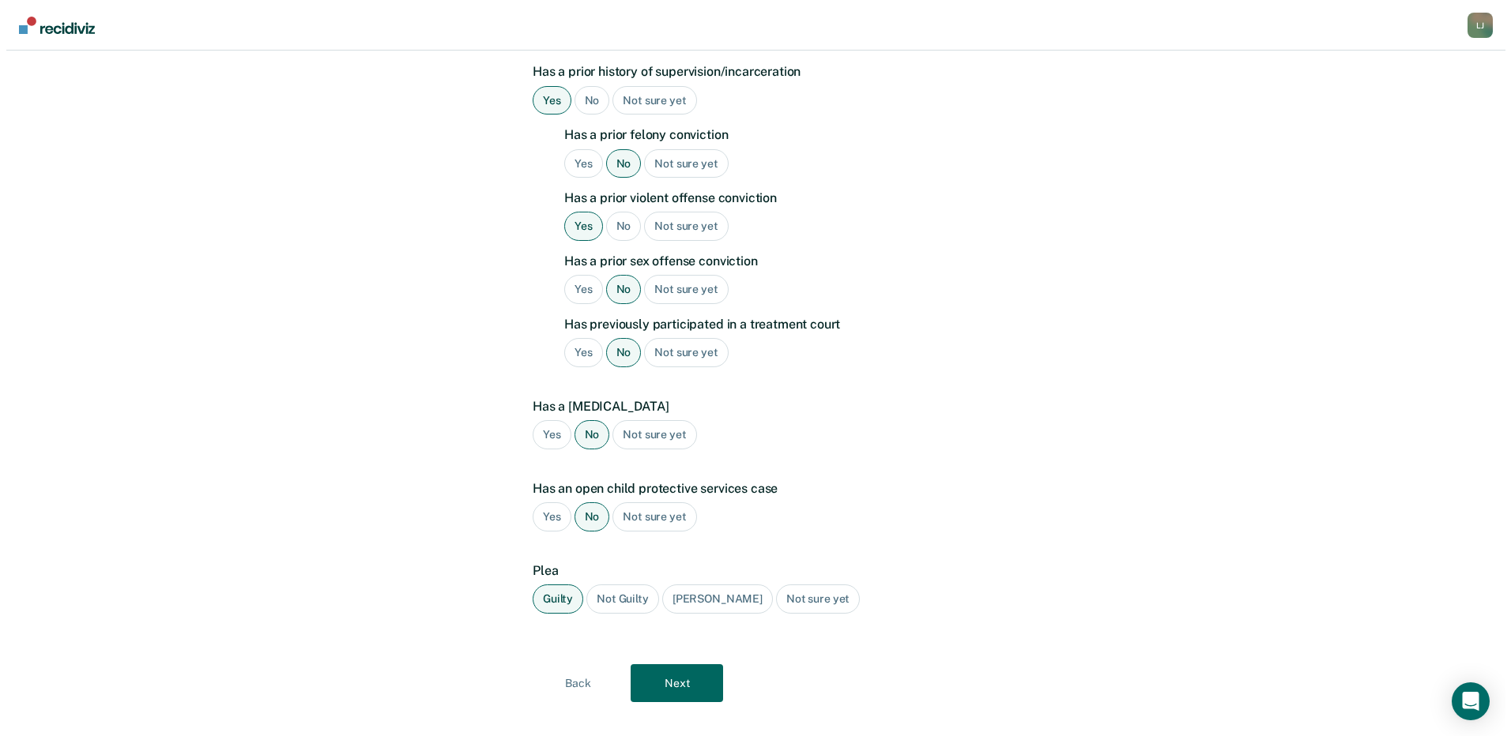
scroll to position [0, 0]
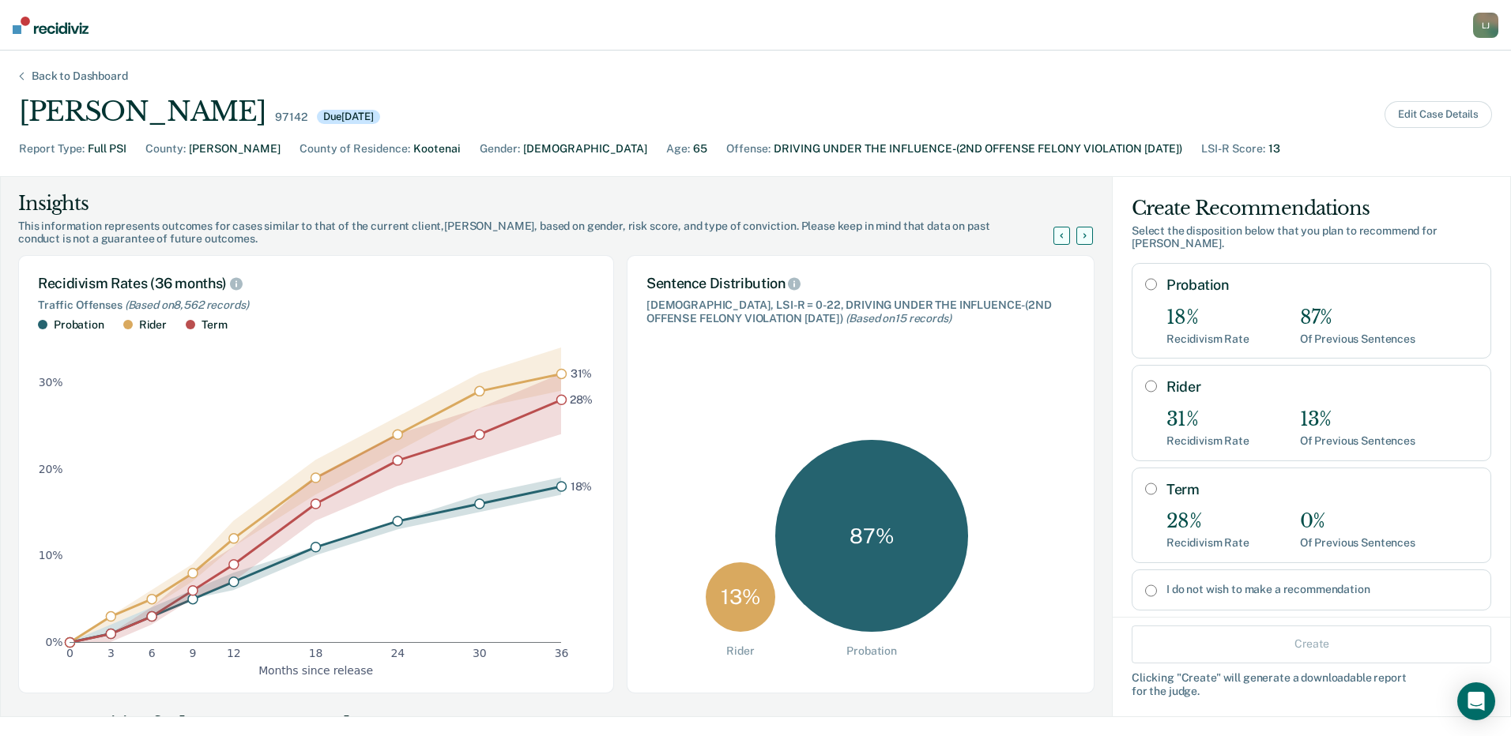
click at [1145, 483] on input "Term" at bounding box center [1151, 489] width 12 height 13
radio input "true"
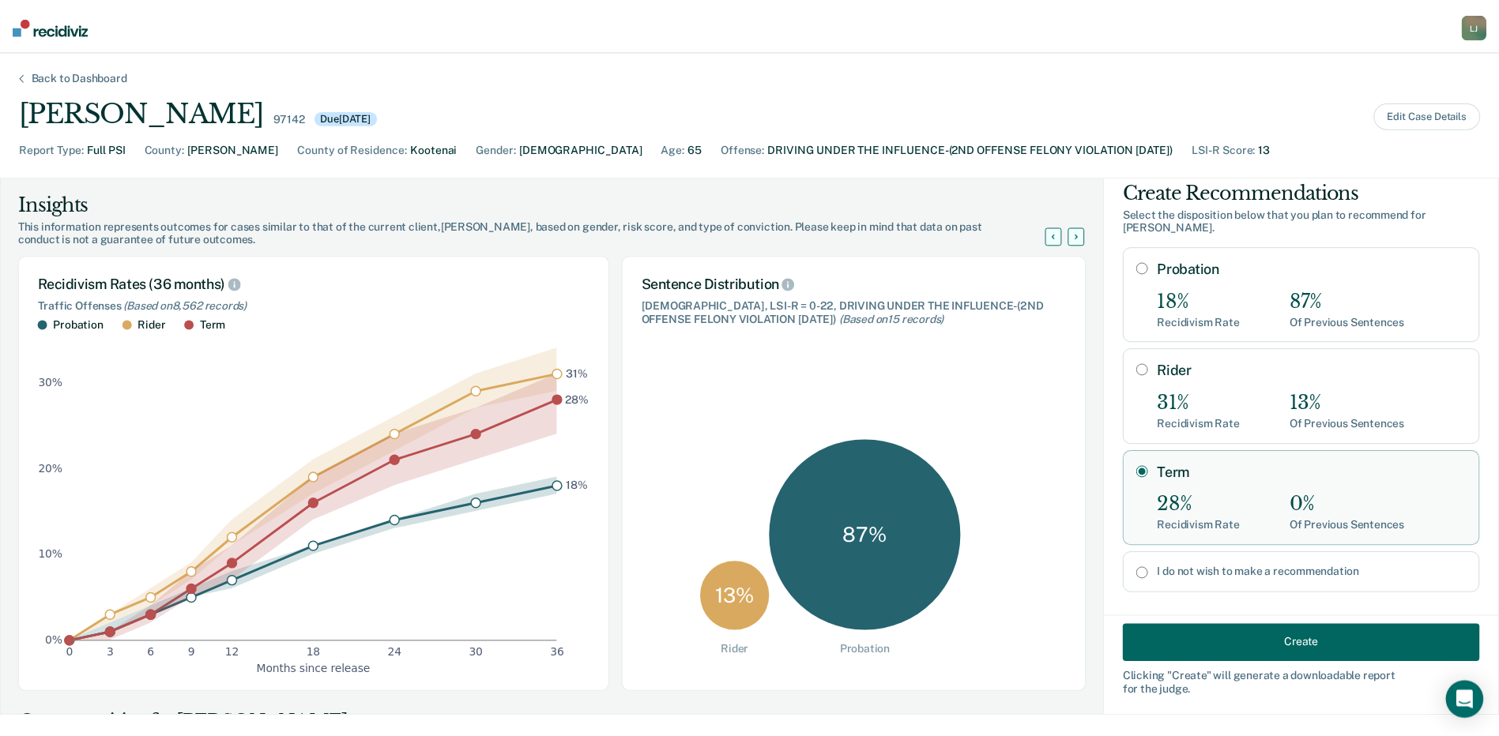
scroll to position [21, 0]
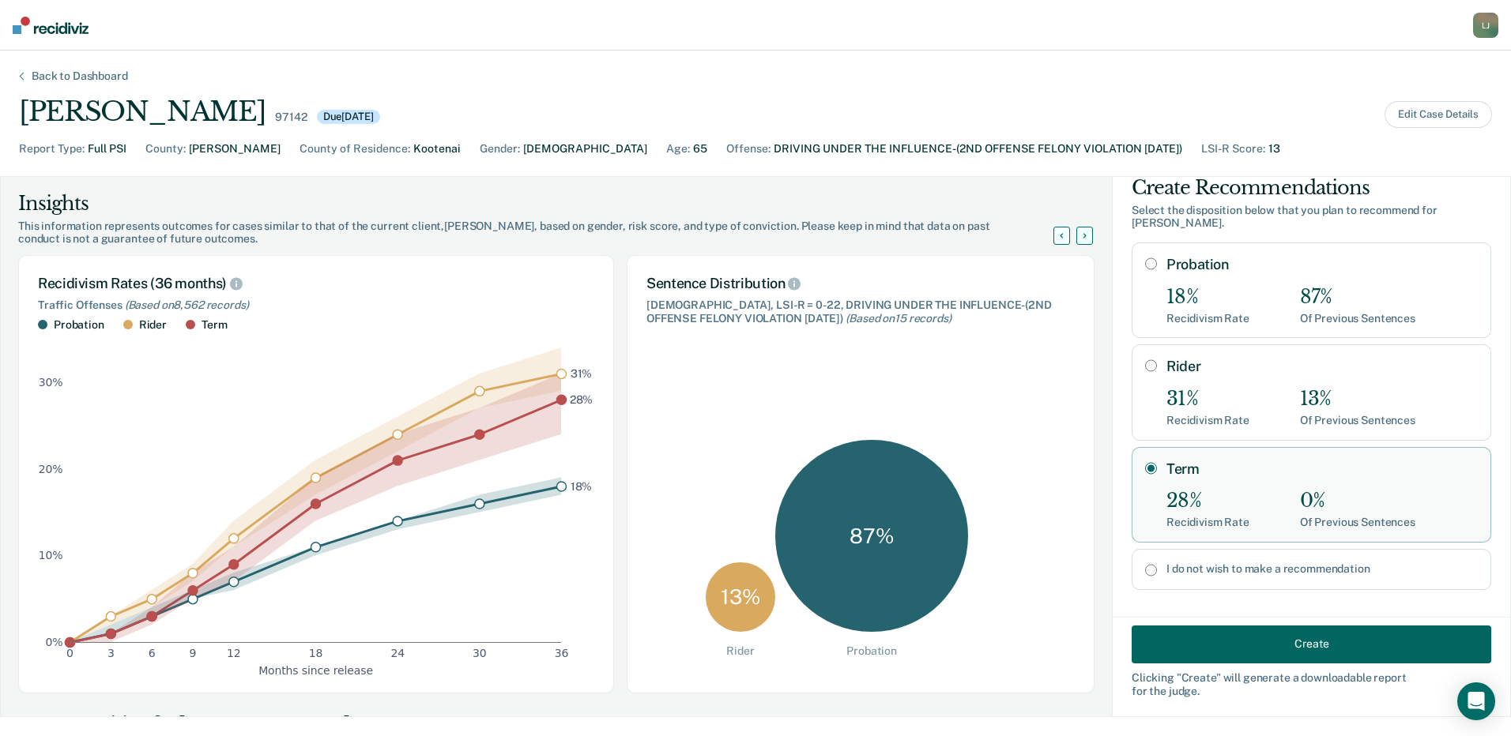
click at [1275, 640] on button "Create" at bounding box center [1312, 644] width 360 height 38
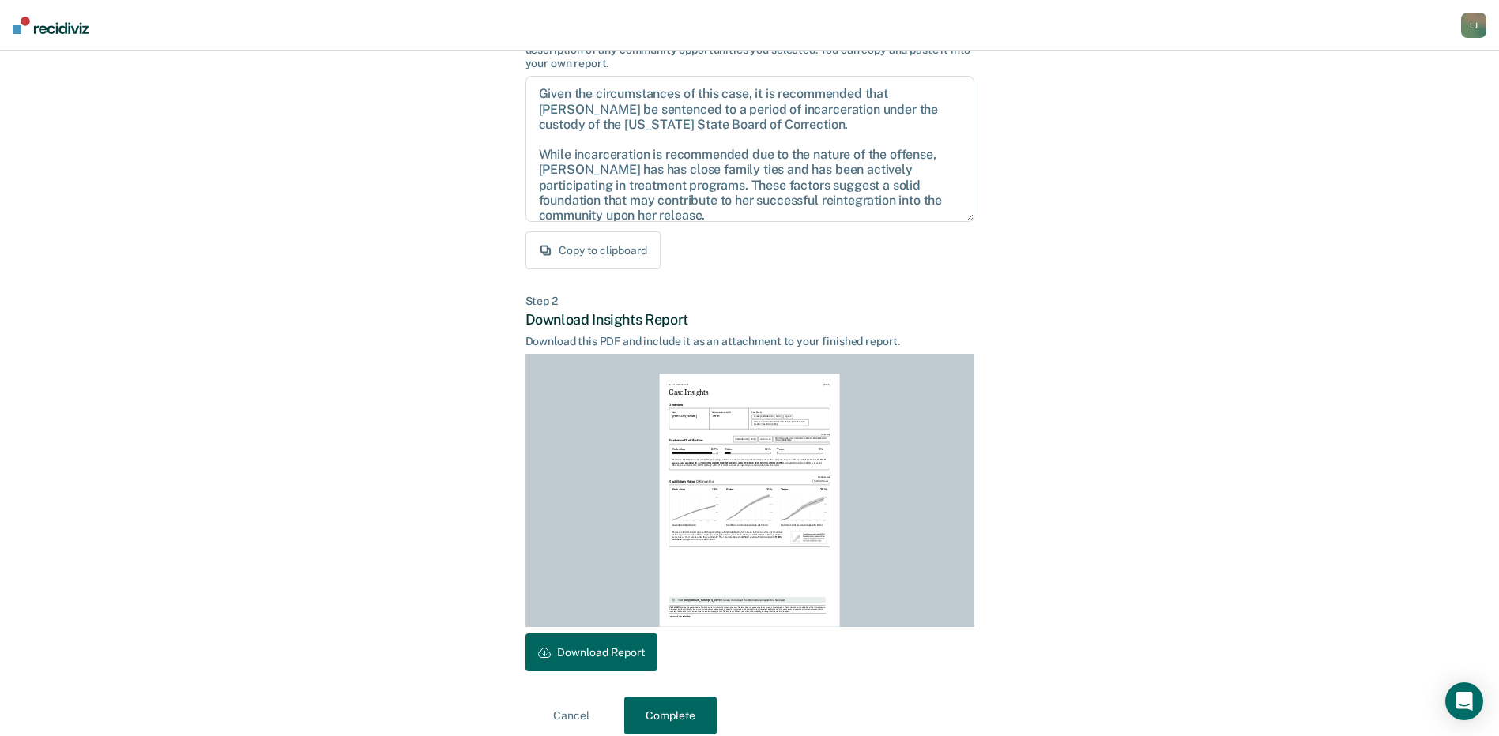
scroll to position [164, 0]
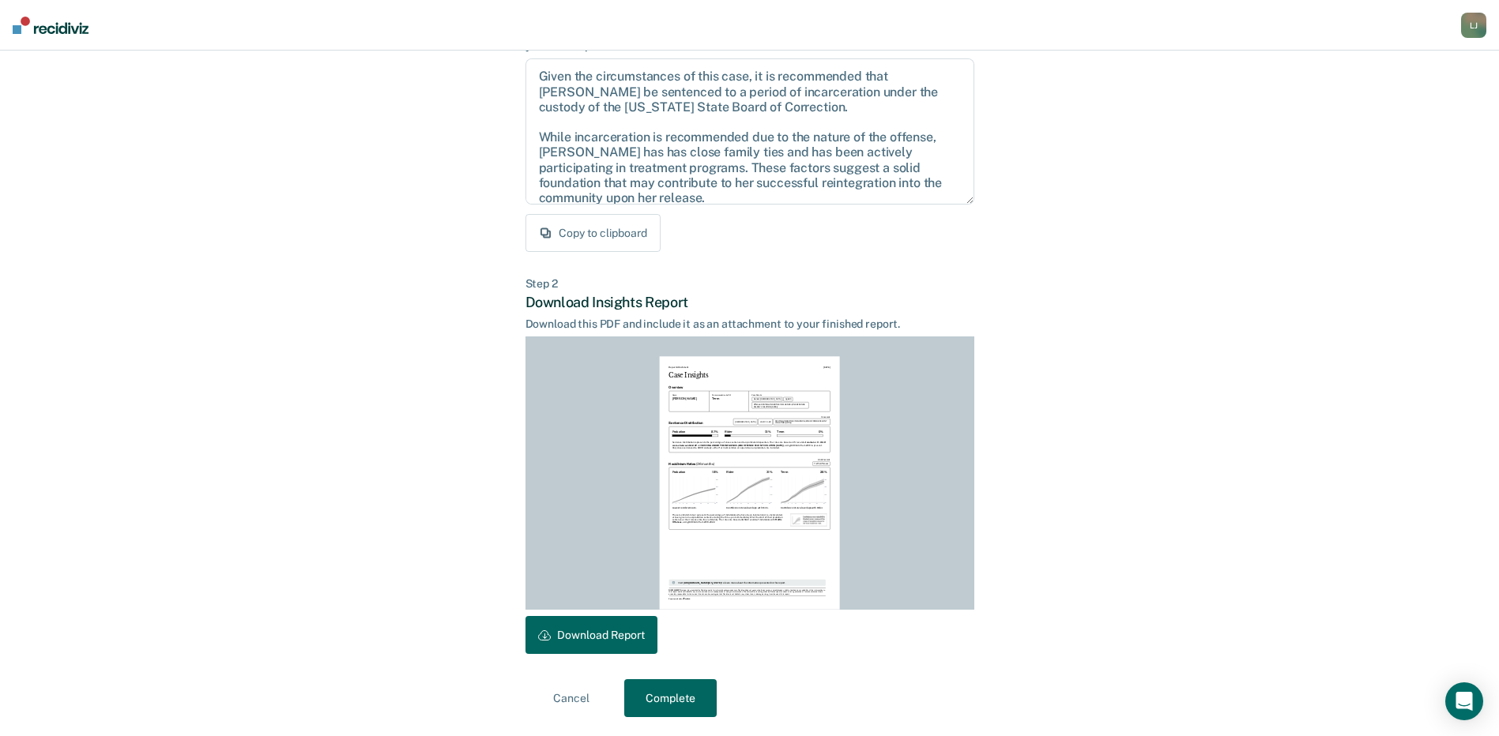
click at [612, 628] on button "Download Report" at bounding box center [591, 635] width 132 height 38
click at [679, 695] on button "Complete" at bounding box center [670, 699] width 92 height 38
